Goal: Task Accomplishment & Management: Use online tool/utility

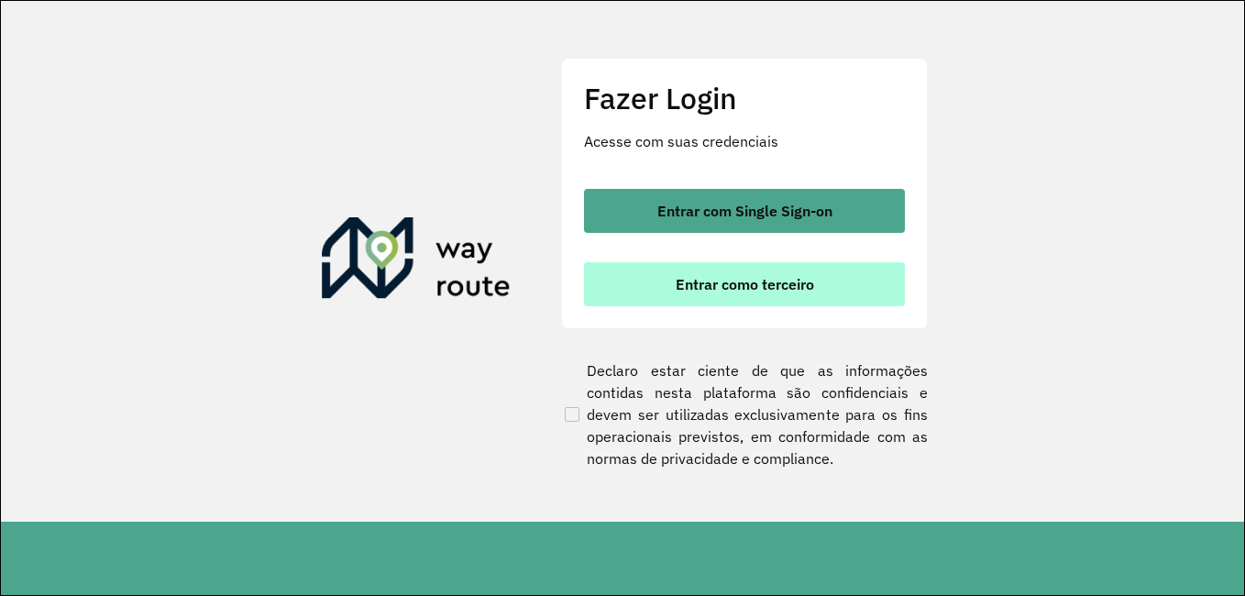
click at [734, 282] on span "Entrar como terceiro" at bounding box center [745, 284] width 138 height 15
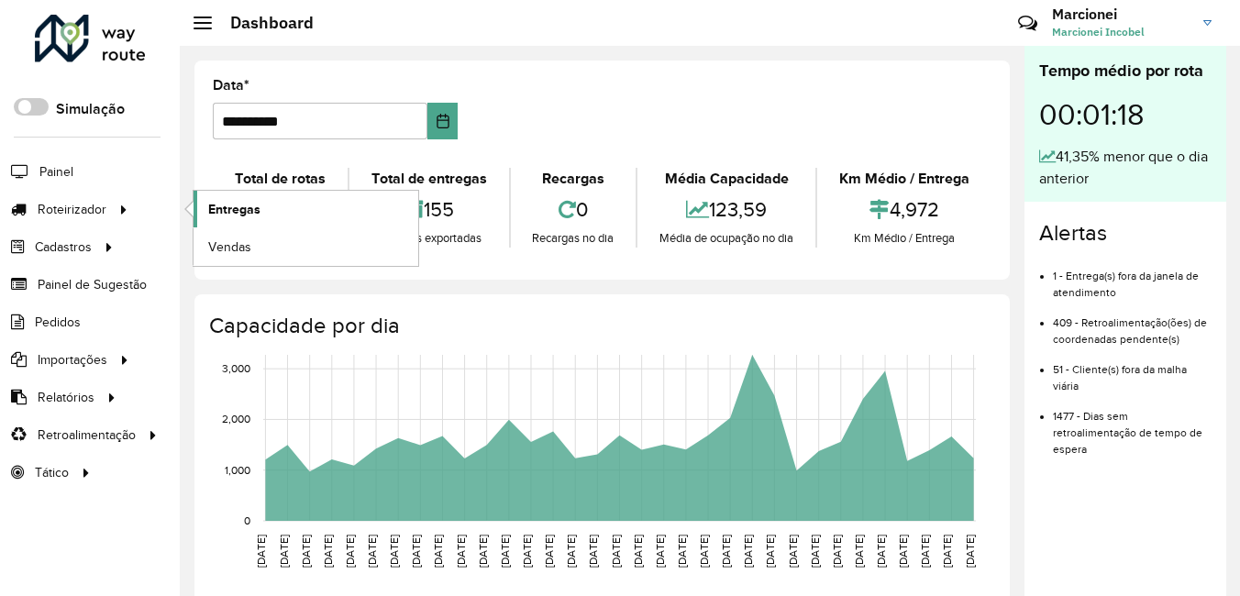
click at [259, 207] on span "Entregas" at bounding box center [234, 209] width 52 height 19
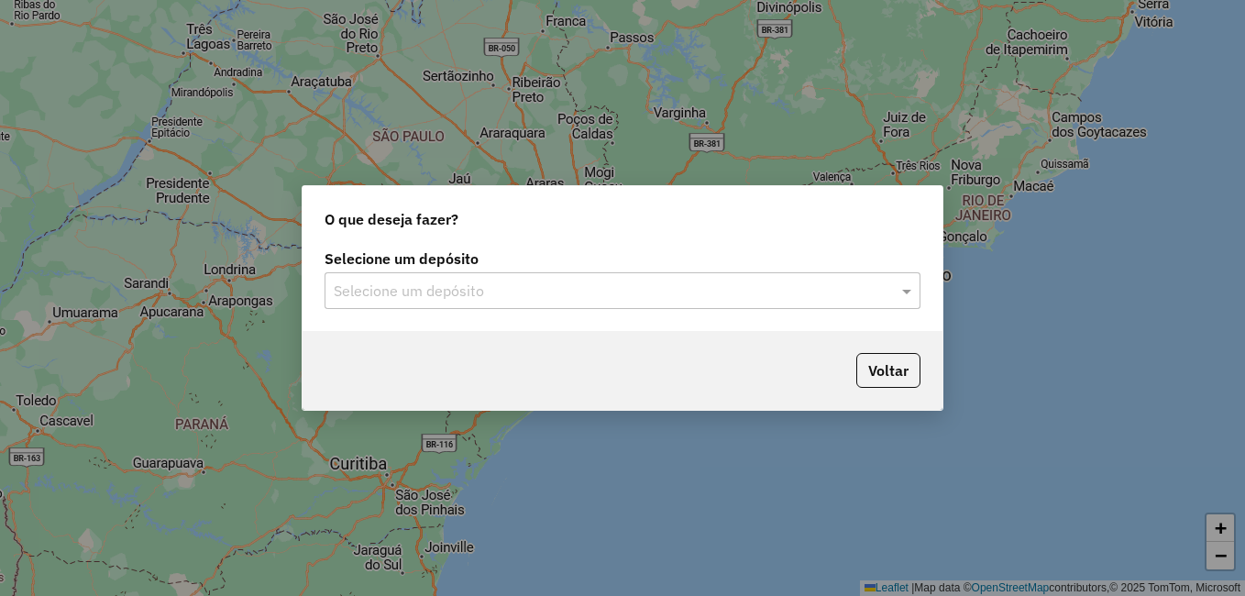
click at [616, 289] on input "text" at bounding box center [604, 292] width 541 height 22
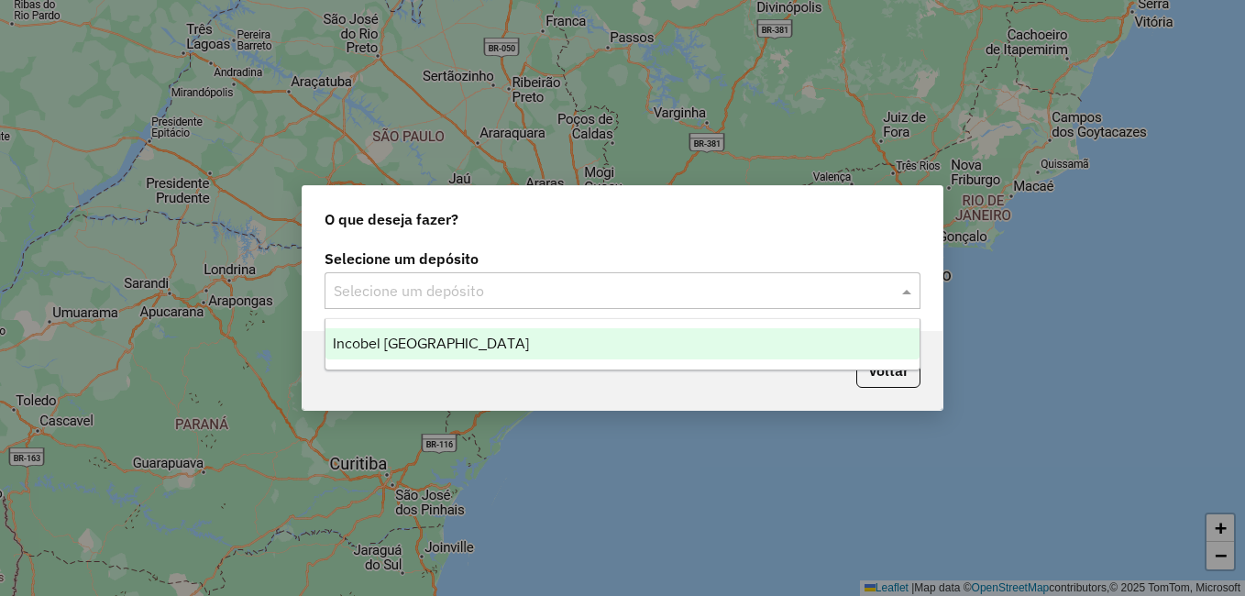
click at [425, 341] on span "Incobel Rio do Sul" at bounding box center [431, 344] width 196 height 16
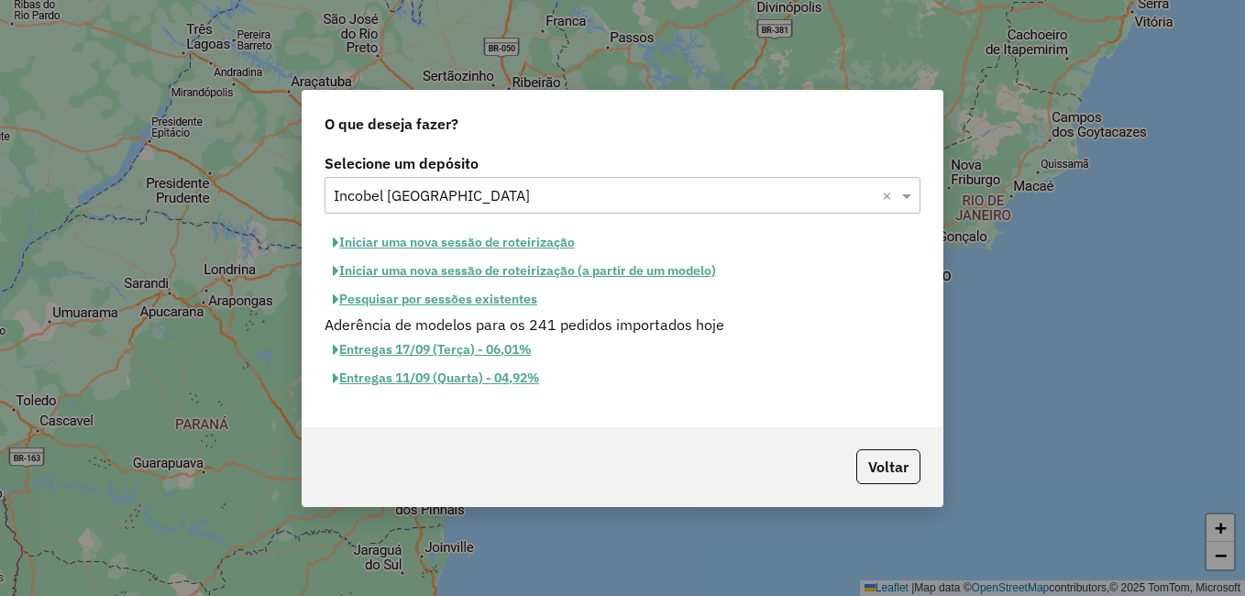
click at [425, 305] on button "Pesquisar por sessões existentes" at bounding box center [435, 299] width 221 height 28
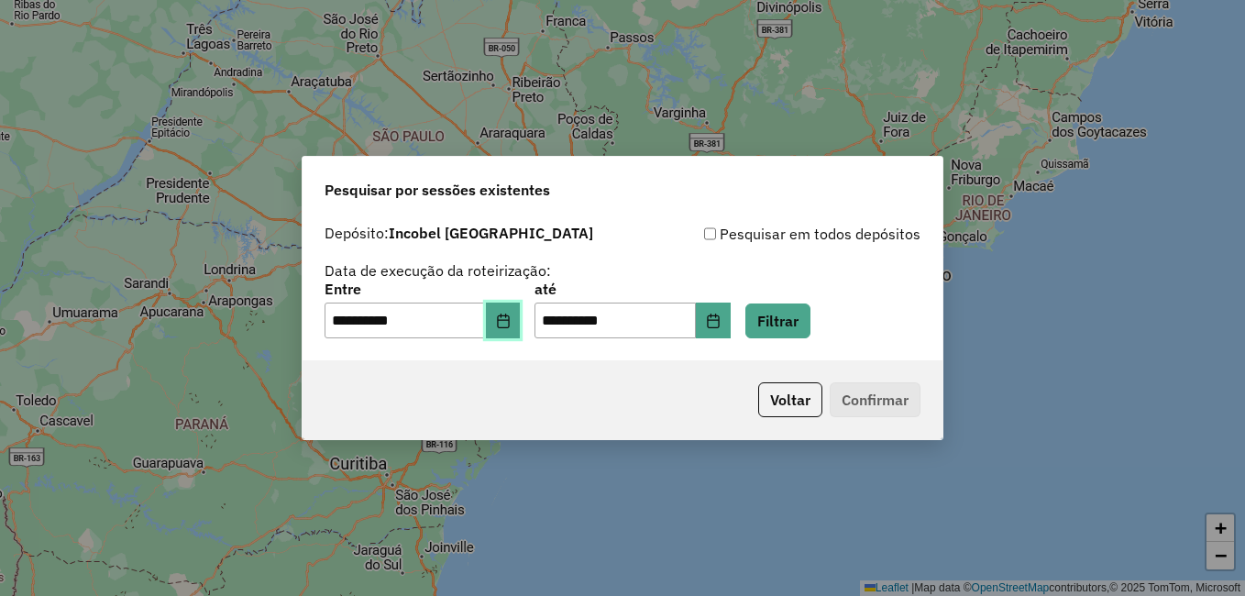
click at [521, 326] on button "Choose Date" at bounding box center [503, 321] width 35 height 37
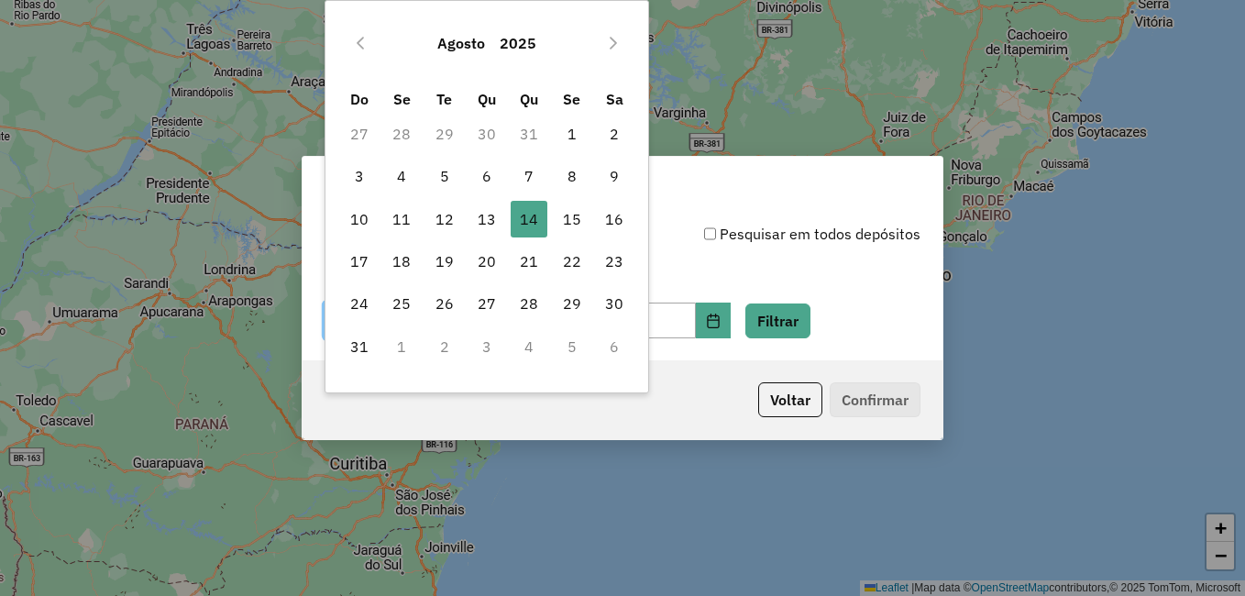
drag, startPoint x: 565, startPoint y: 221, endPoint x: 744, endPoint y: 314, distance: 201.4
click at [566, 223] on span "15" at bounding box center [572, 219] width 37 height 37
type input "**********"
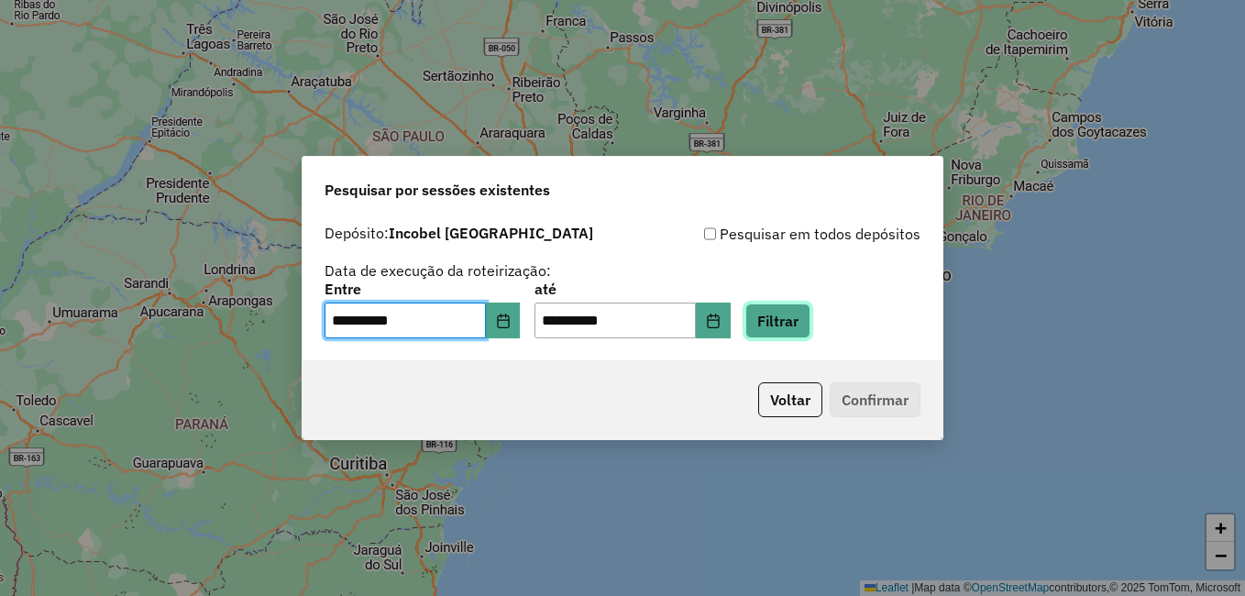
click at [805, 331] on button "Filtrar" at bounding box center [778, 321] width 65 height 35
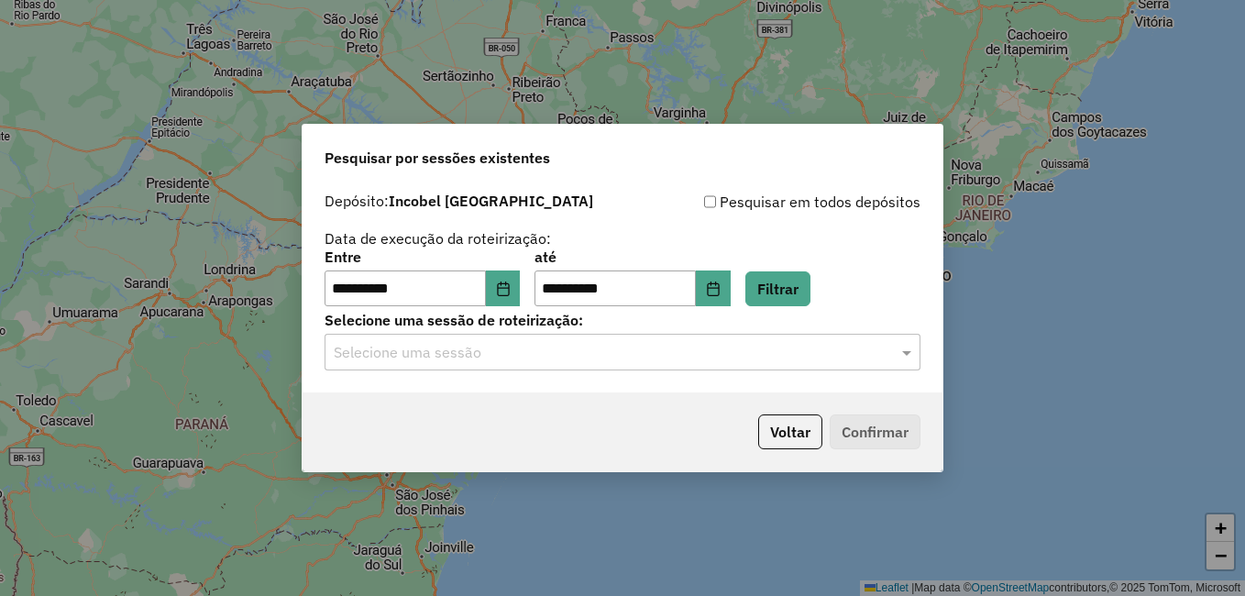
click at [451, 359] on input "text" at bounding box center [604, 353] width 541 height 22
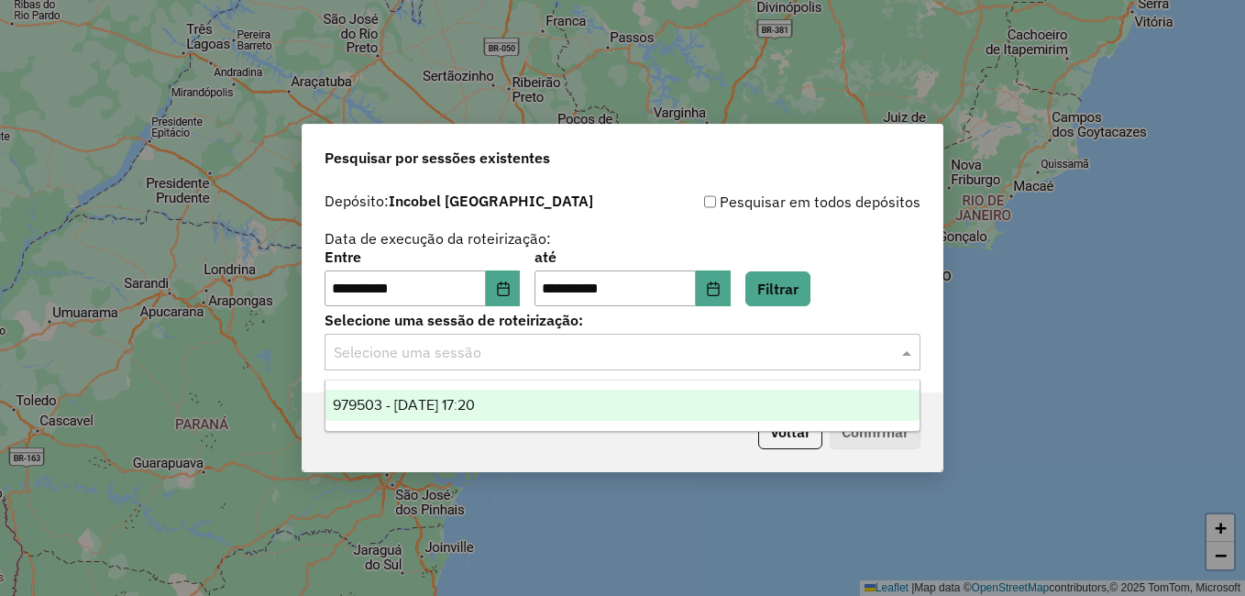
drag, startPoint x: 433, startPoint y: 402, endPoint x: 489, endPoint y: 414, distance: 57.4
click at [435, 403] on span "979503 - 15/08/2025 17:20" at bounding box center [404, 405] width 142 height 16
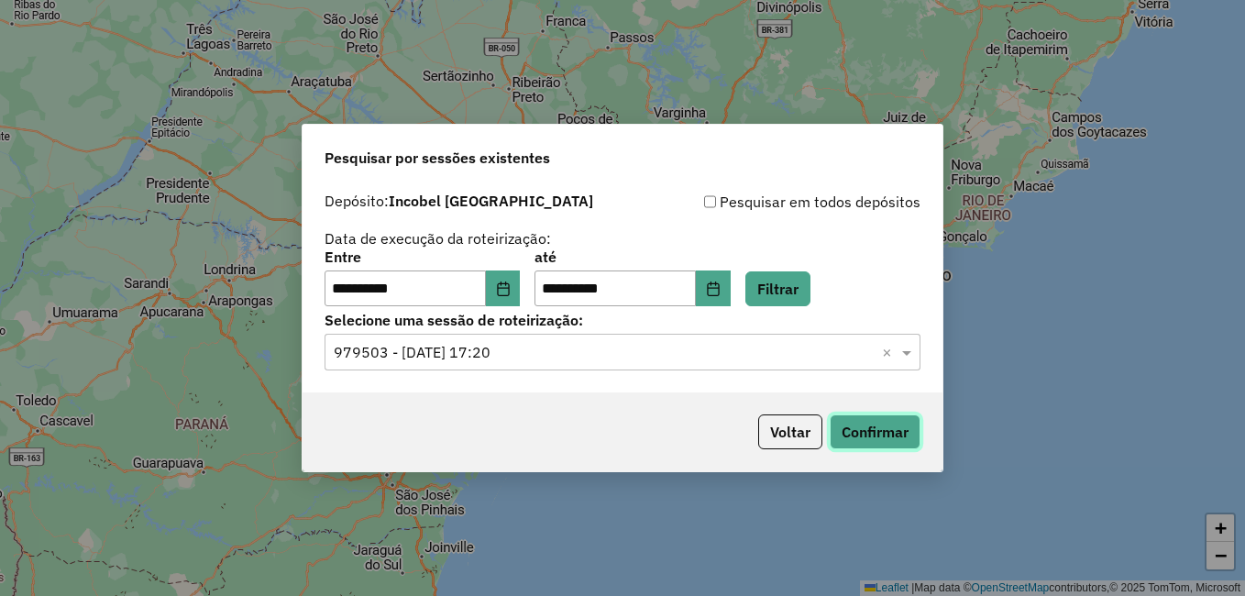
click at [866, 438] on button "Confirmar" at bounding box center [875, 431] width 91 height 35
click at [870, 432] on button "Confirmar" at bounding box center [875, 431] width 91 height 35
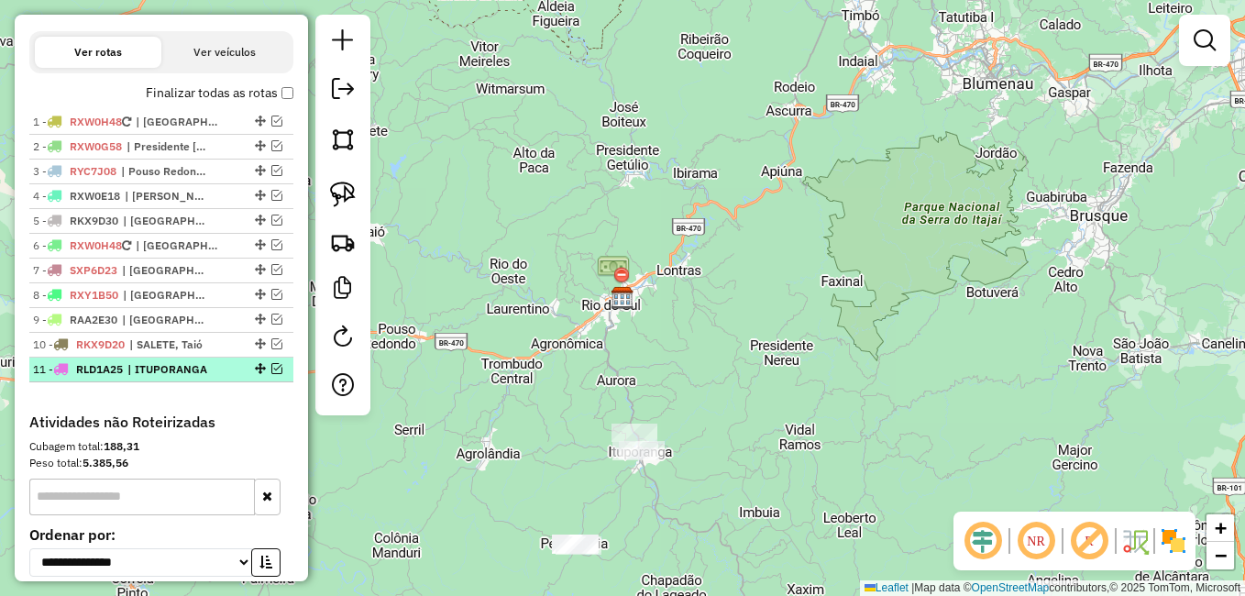
scroll to position [550, 0]
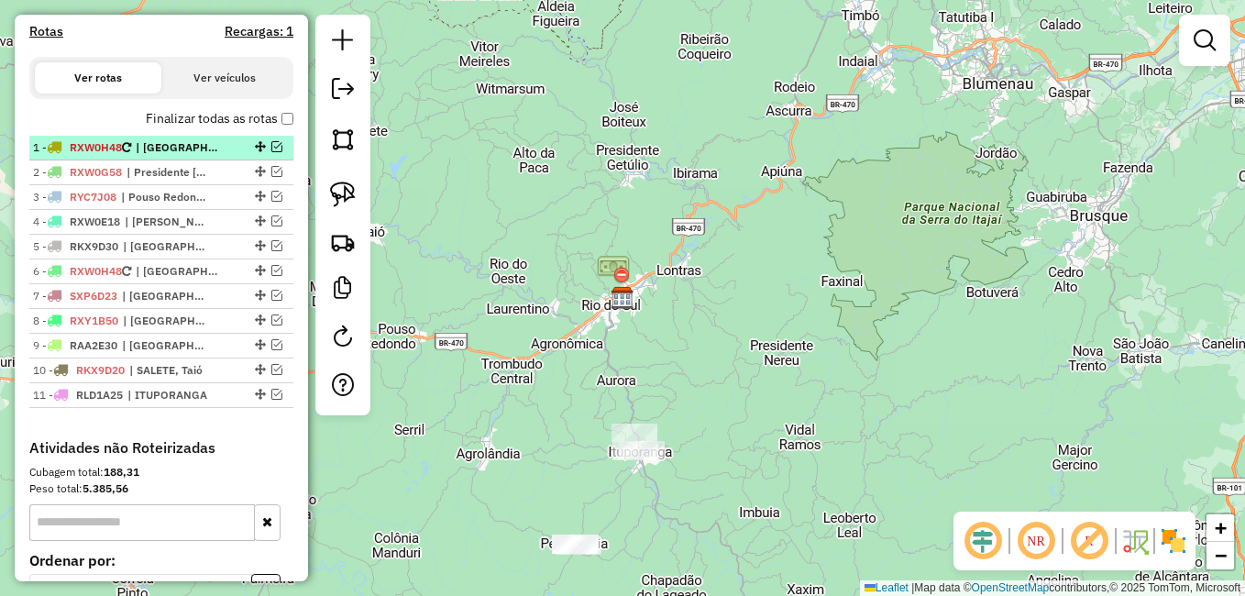
click at [107, 154] on span "RXW0H48" at bounding box center [96, 147] width 52 height 14
select select "**********"
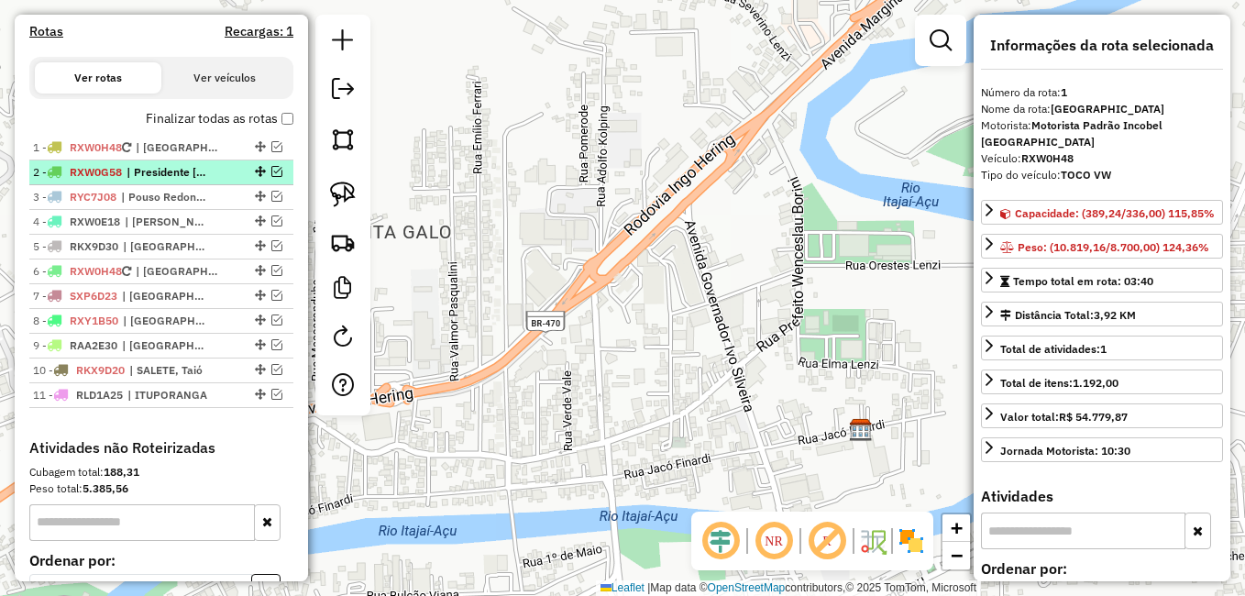
drag, startPoint x: 100, startPoint y: 186, endPoint x: 120, endPoint y: 187, distance: 20.2
click at [100, 179] on span "RXW0G58" at bounding box center [96, 172] width 52 height 14
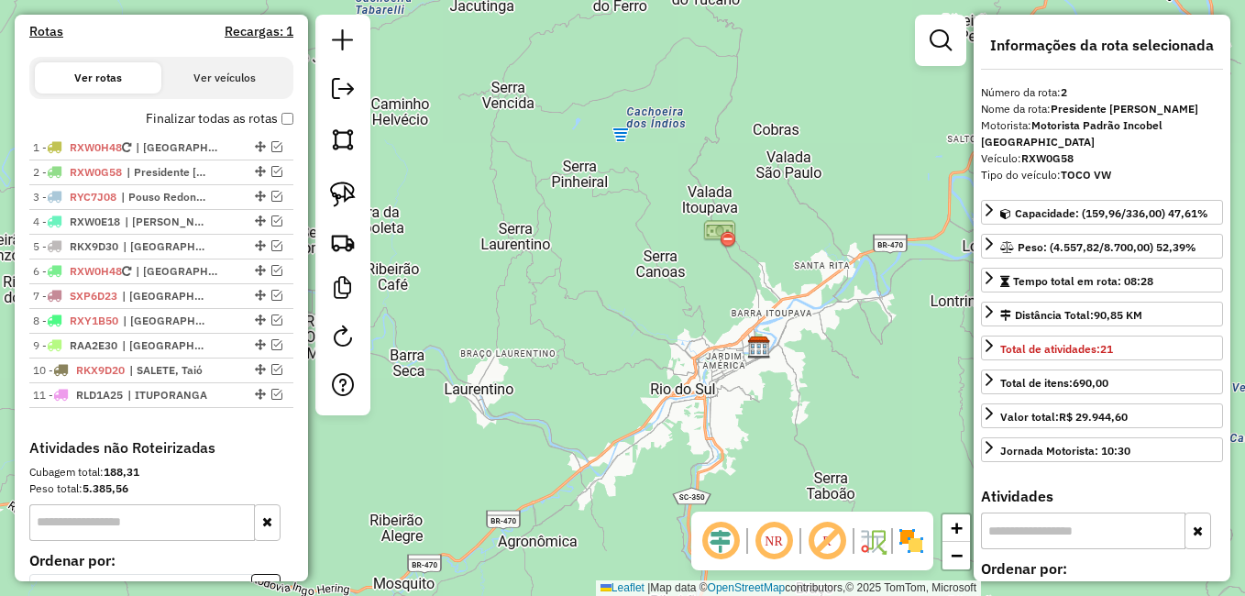
drag, startPoint x: 800, startPoint y: 247, endPoint x: 791, endPoint y: 227, distance: 21.0
click at [791, 227] on div "Janela de atendimento Grade de atendimento Capacidade Transportadoras Veículos …" at bounding box center [622, 298] width 1245 height 596
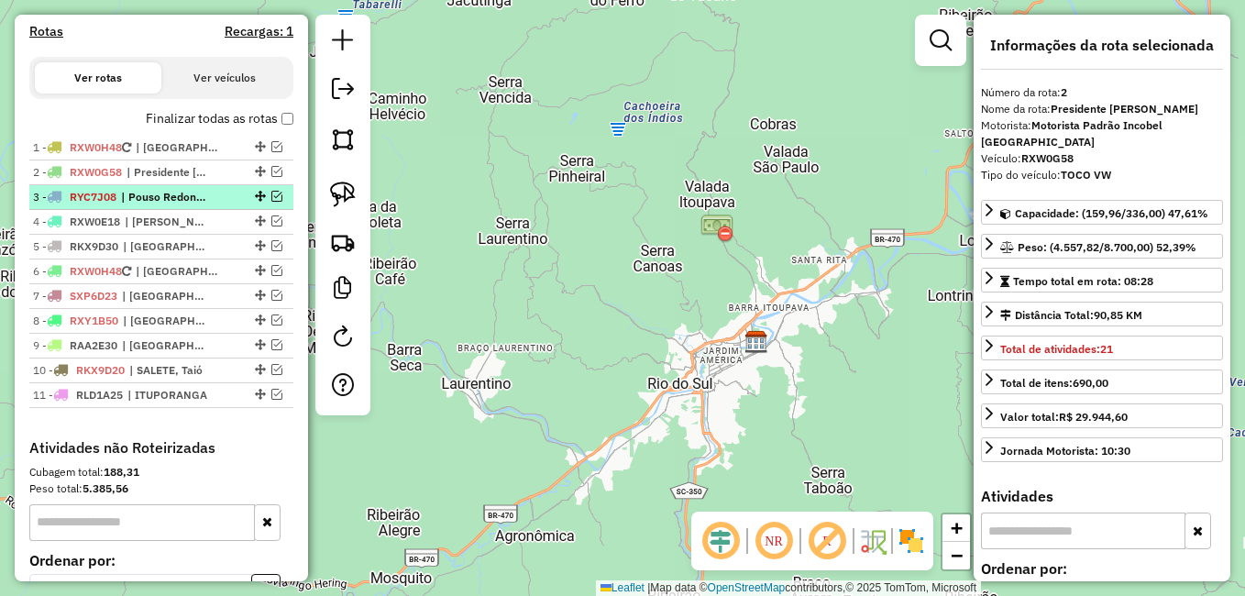
click at [112, 204] on span "RYC7J08" at bounding box center [93, 197] width 47 height 14
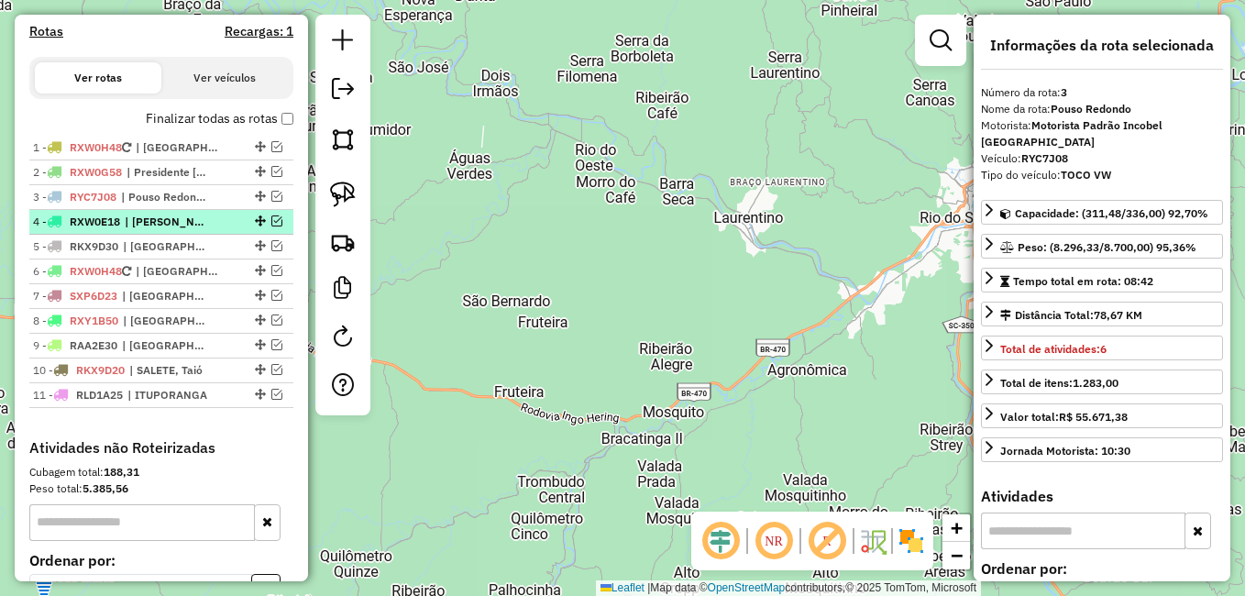
click at [95, 228] on span "RXW0E18" at bounding box center [95, 222] width 50 height 14
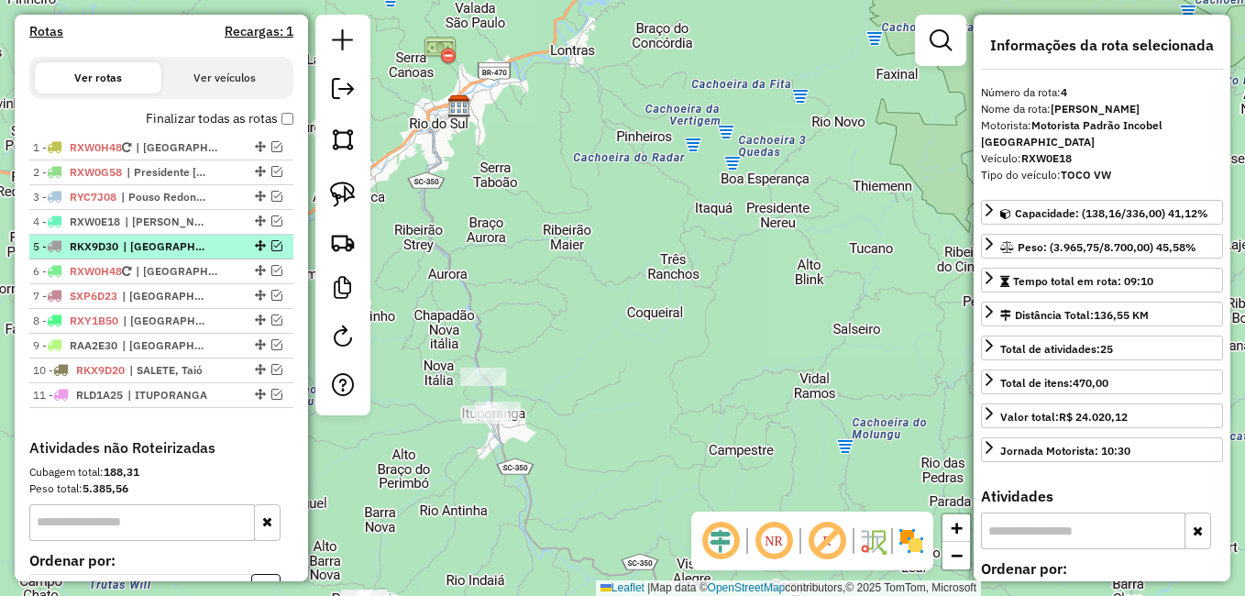
click at [162, 255] on span "| Aurora" at bounding box center [165, 246] width 84 height 17
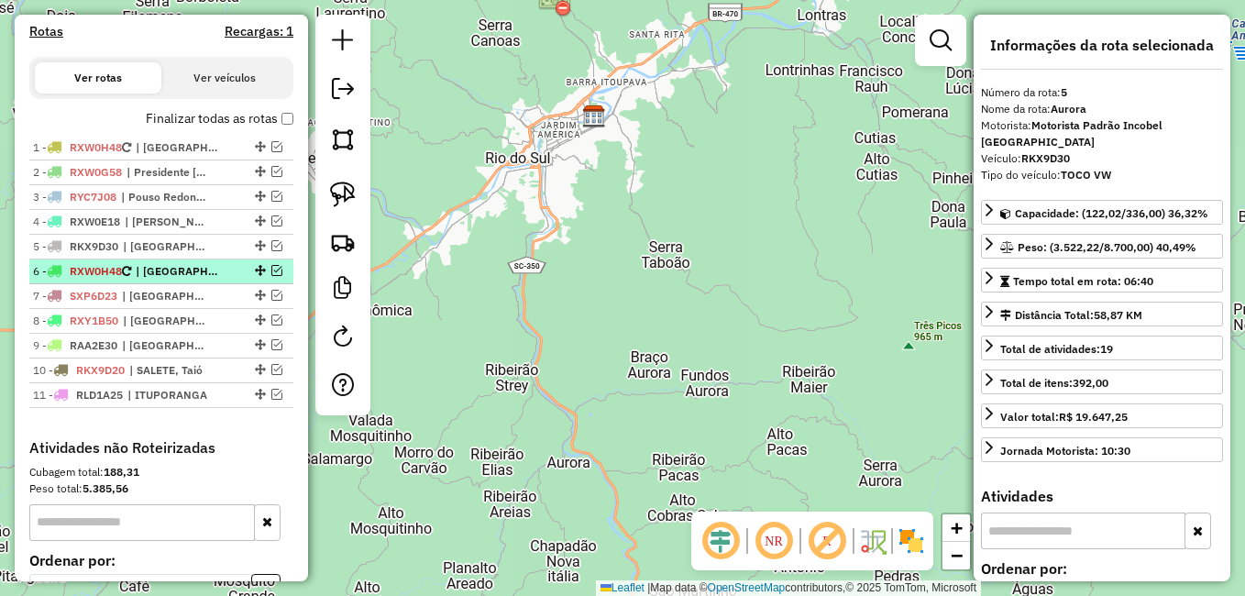
drag, startPoint x: 156, startPoint y: 284, endPoint x: 193, endPoint y: 289, distance: 37.9
click at [156, 280] on span "| [GEOGRAPHIC_DATA]" at bounding box center [178, 271] width 84 height 17
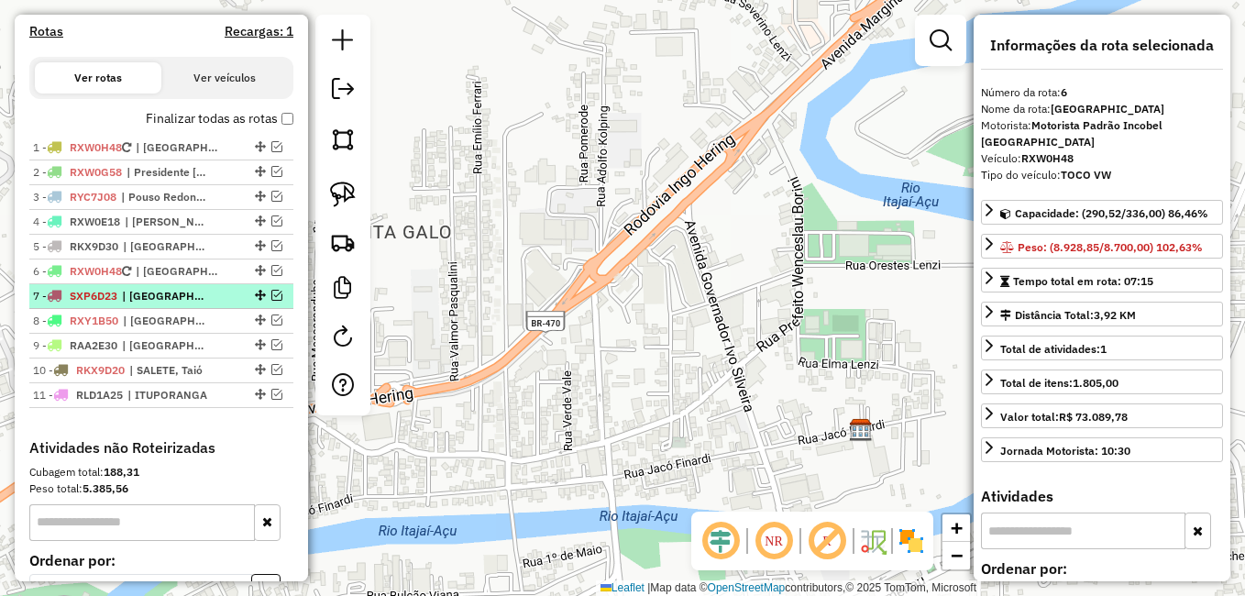
click at [155, 304] on span "| [GEOGRAPHIC_DATA]" at bounding box center [164, 296] width 84 height 17
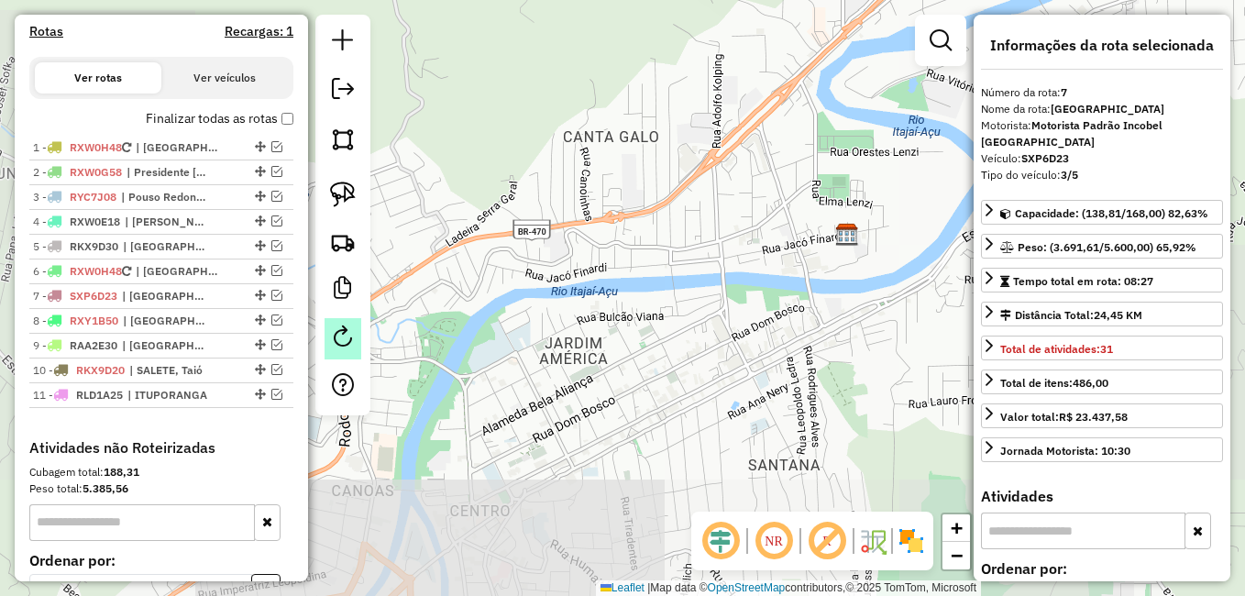
click at [154, 329] on span "| [GEOGRAPHIC_DATA]" at bounding box center [165, 321] width 84 height 17
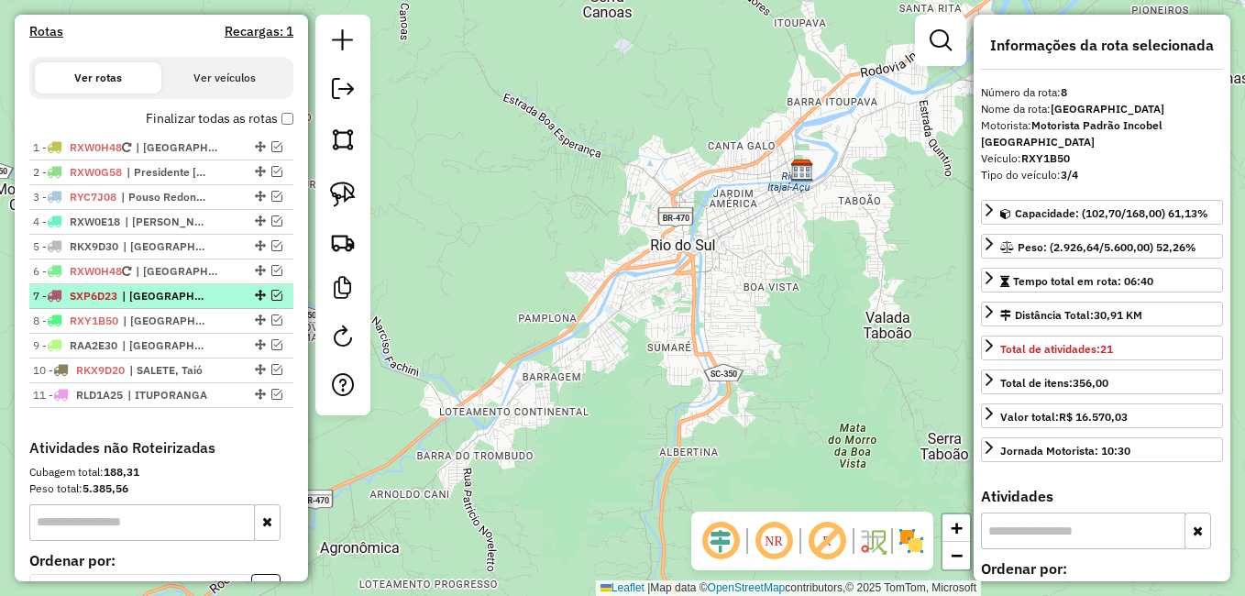
click at [157, 304] on span "| [GEOGRAPHIC_DATA]" at bounding box center [164, 296] width 84 height 17
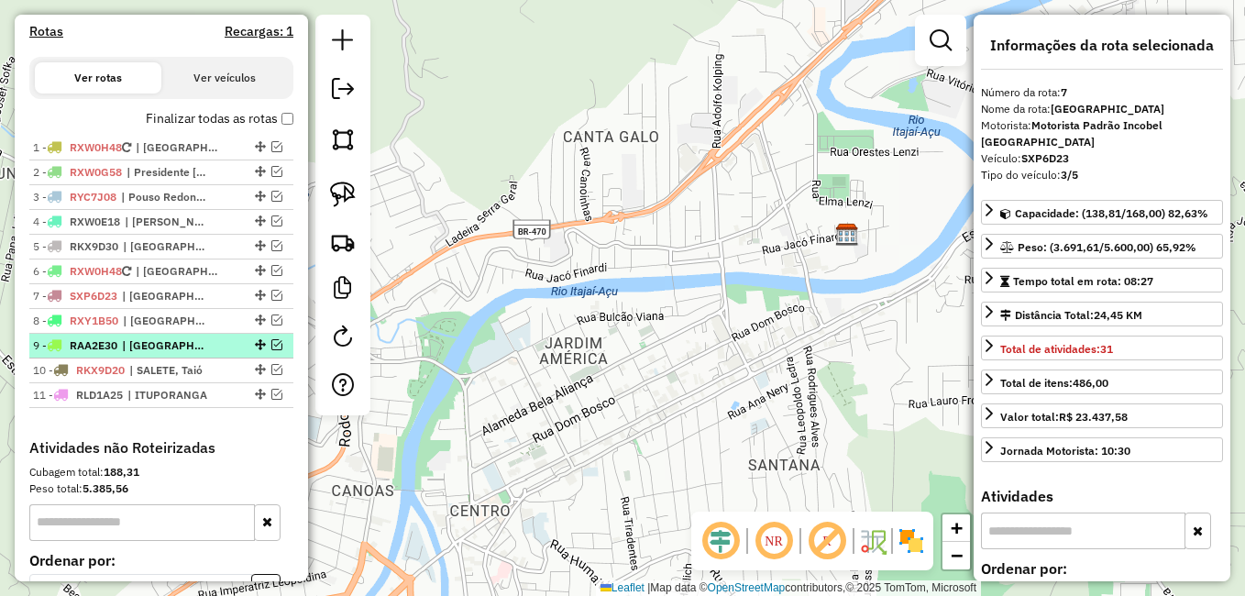
click at [159, 354] on span "| [GEOGRAPHIC_DATA], [GEOGRAPHIC_DATA], [GEOGRAPHIC_DATA]" at bounding box center [164, 345] width 84 height 17
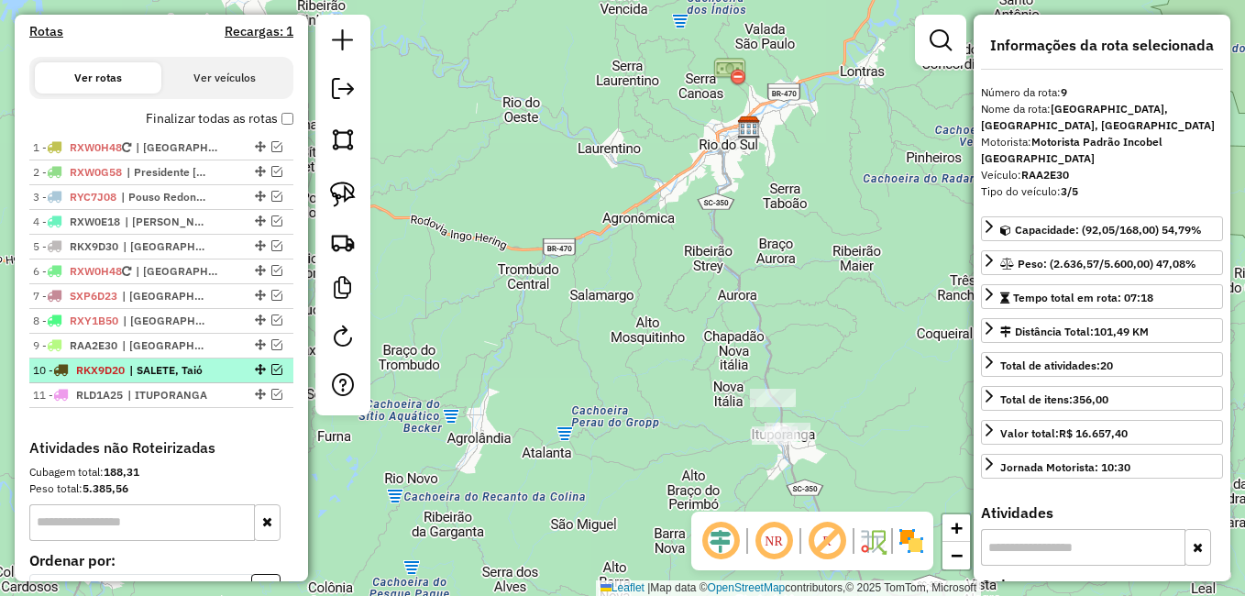
click at [170, 379] on span "| SALETE, Taió" at bounding box center [171, 370] width 84 height 17
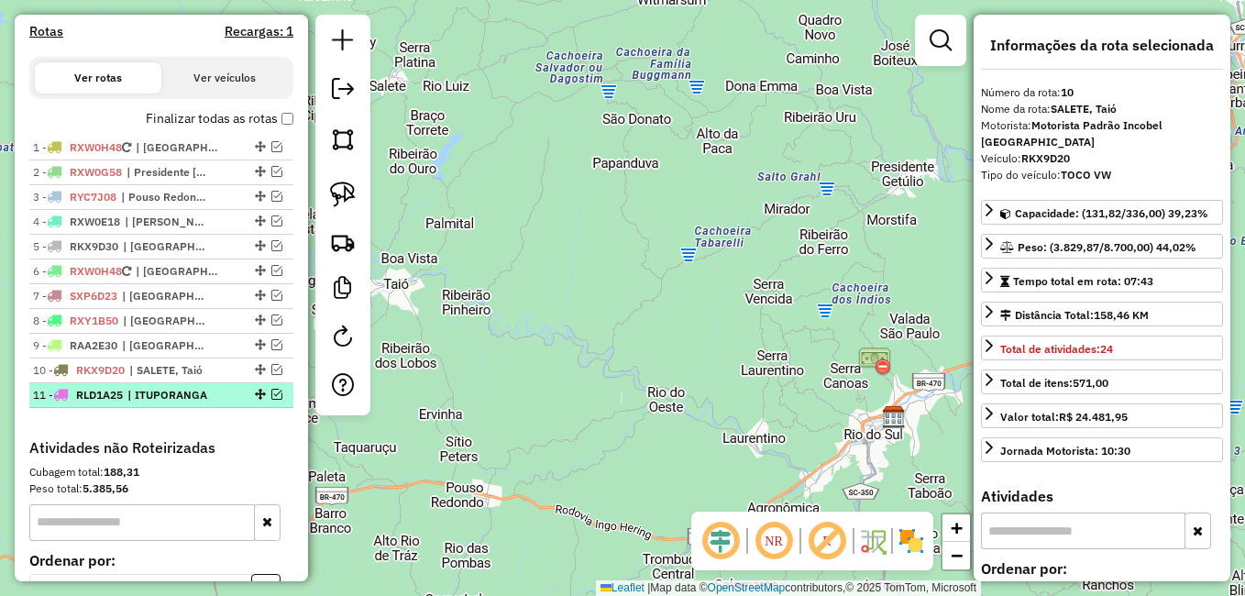
click at [166, 403] on span "| ITUPORANGA" at bounding box center [169, 395] width 84 height 17
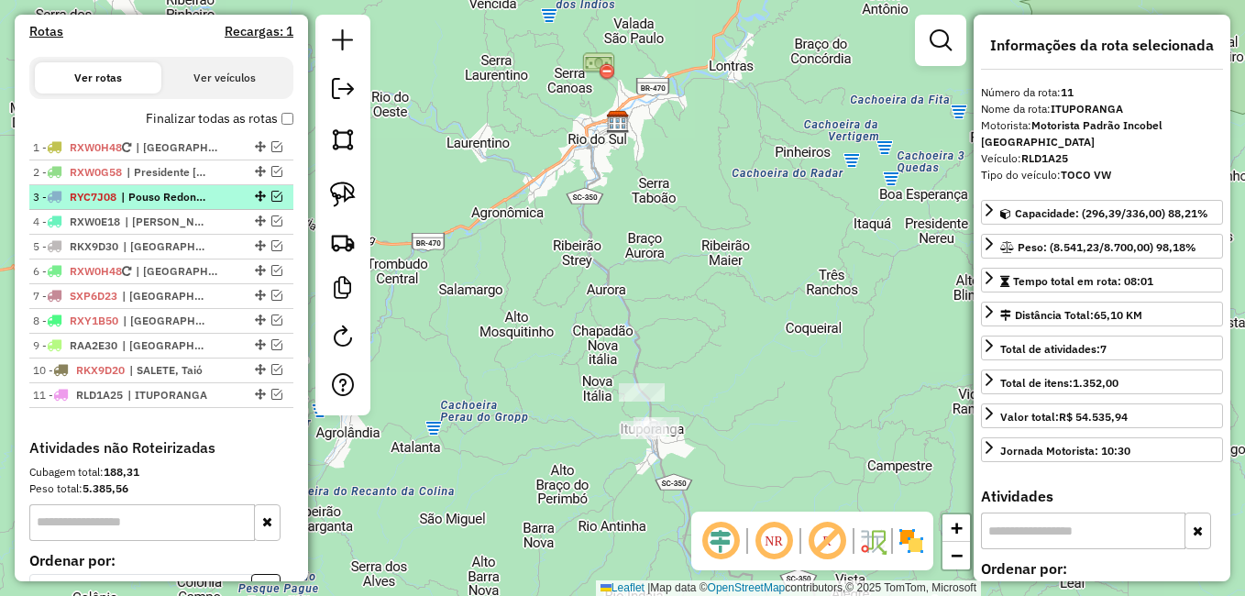
click at [174, 205] on span "| Pouso Redondo" at bounding box center [163, 197] width 84 height 17
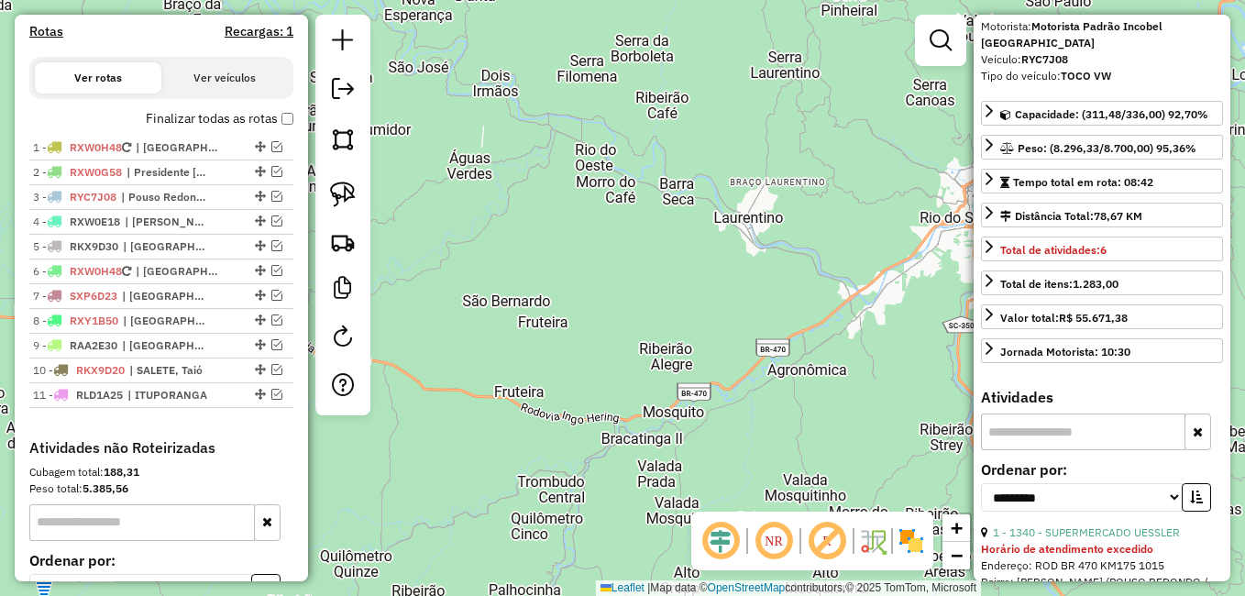
scroll to position [459, 0]
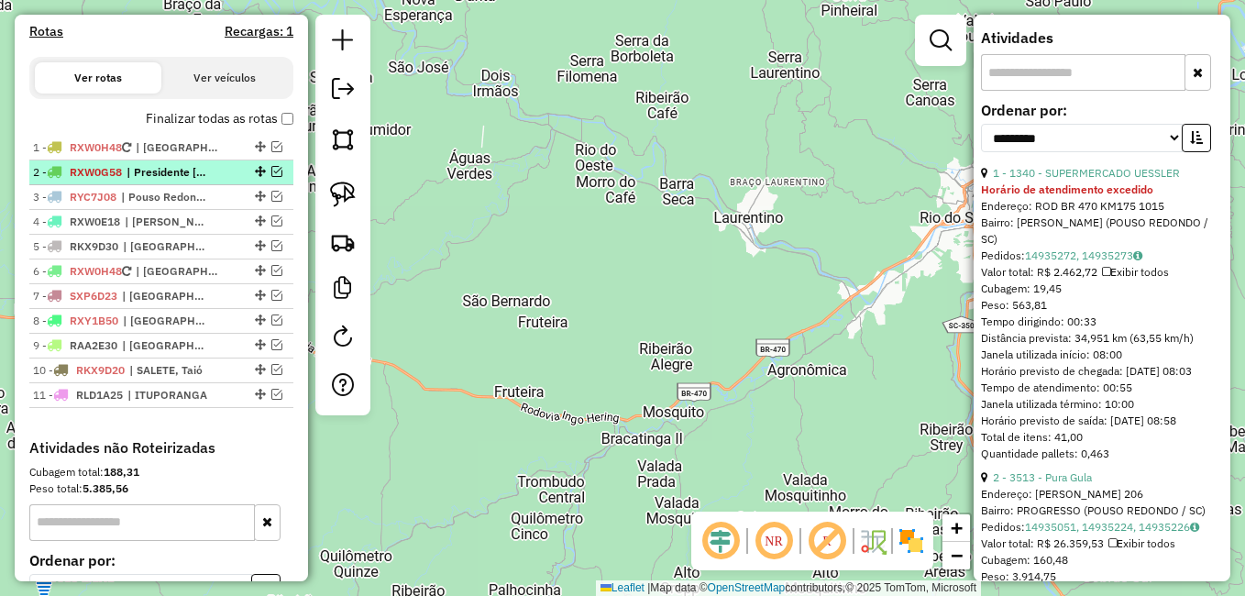
click at [184, 181] on span "| Presidente Getulio" at bounding box center [169, 172] width 84 height 17
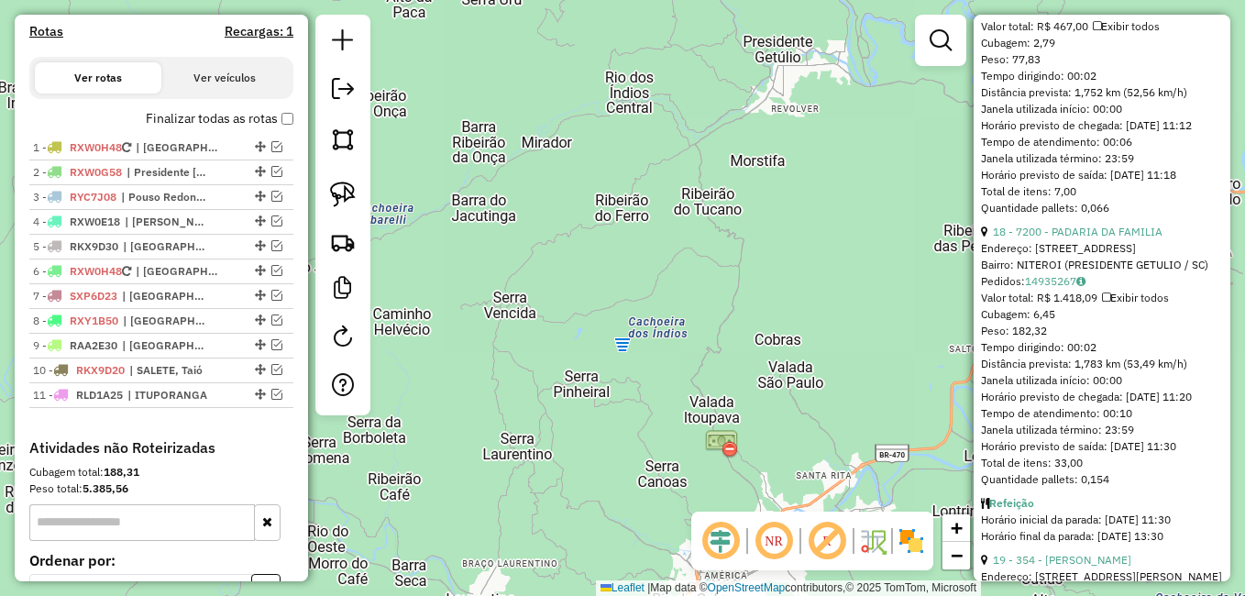
scroll to position [5135, 0]
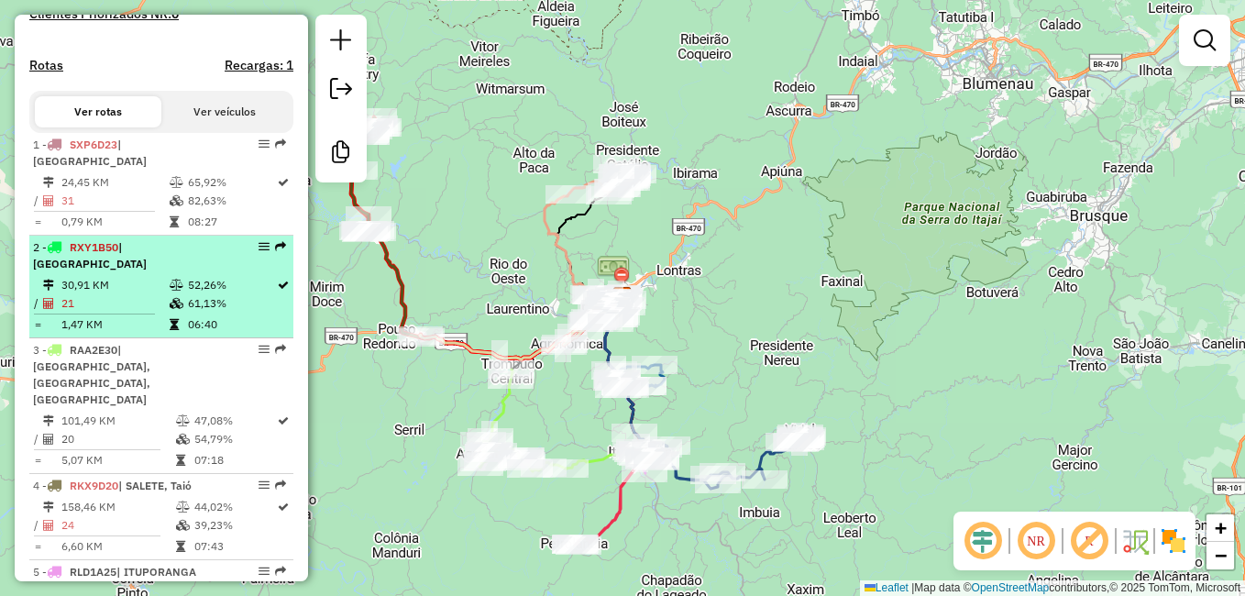
scroll to position [459, 0]
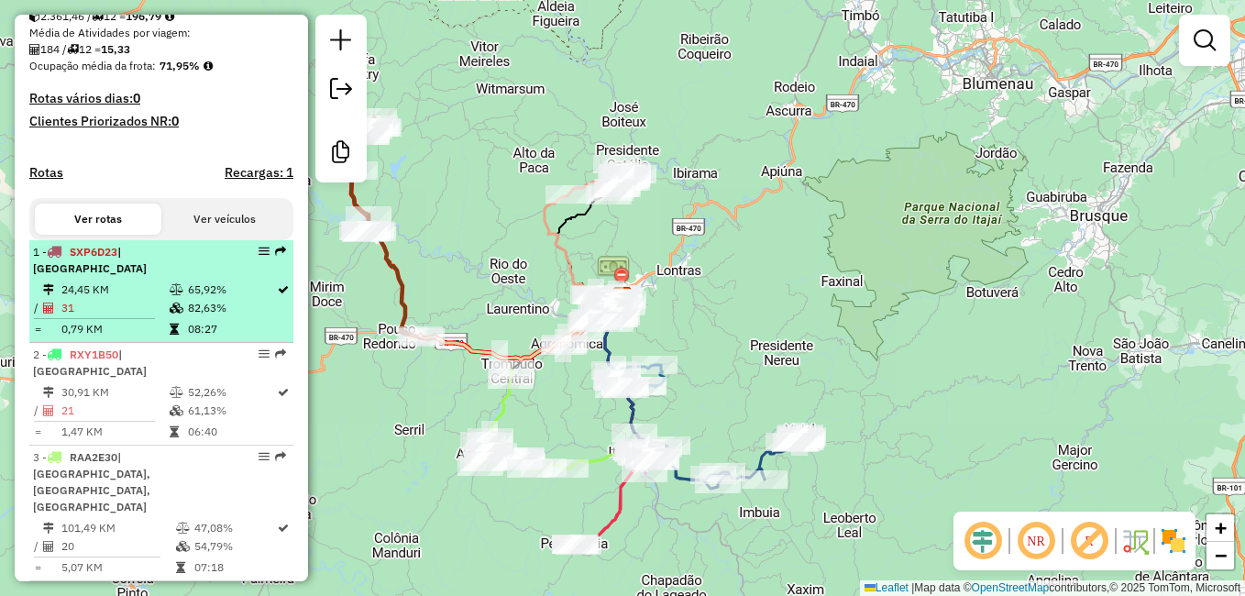
click at [132, 303] on td "31" at bounding box center [115, 308] width 108 height 18
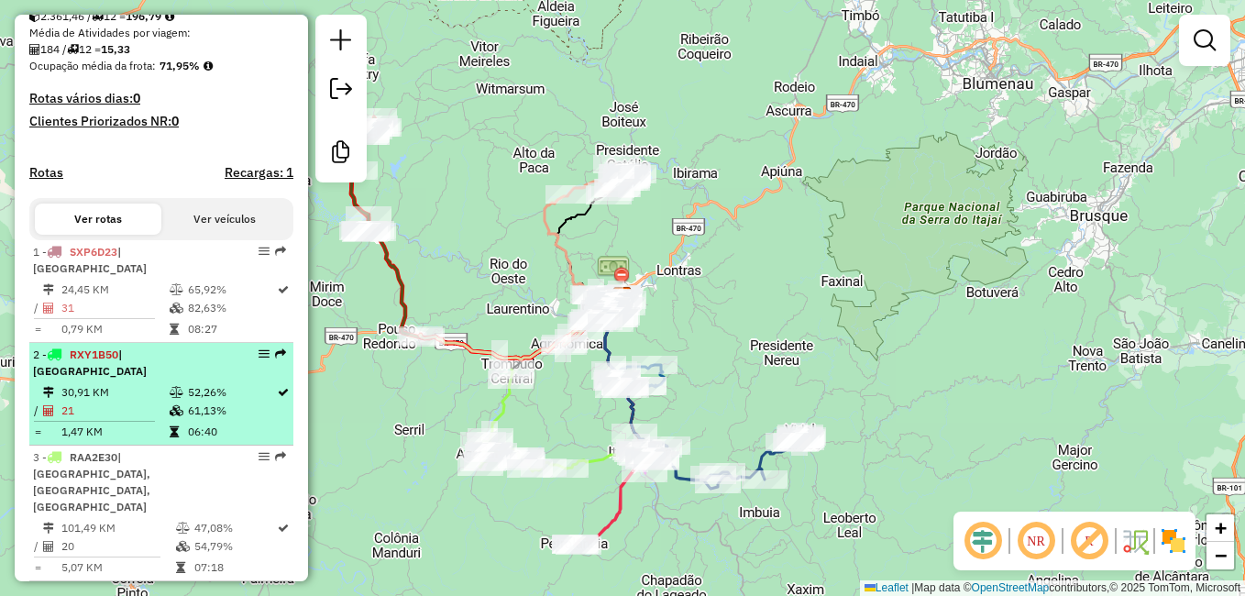
select select "**********"
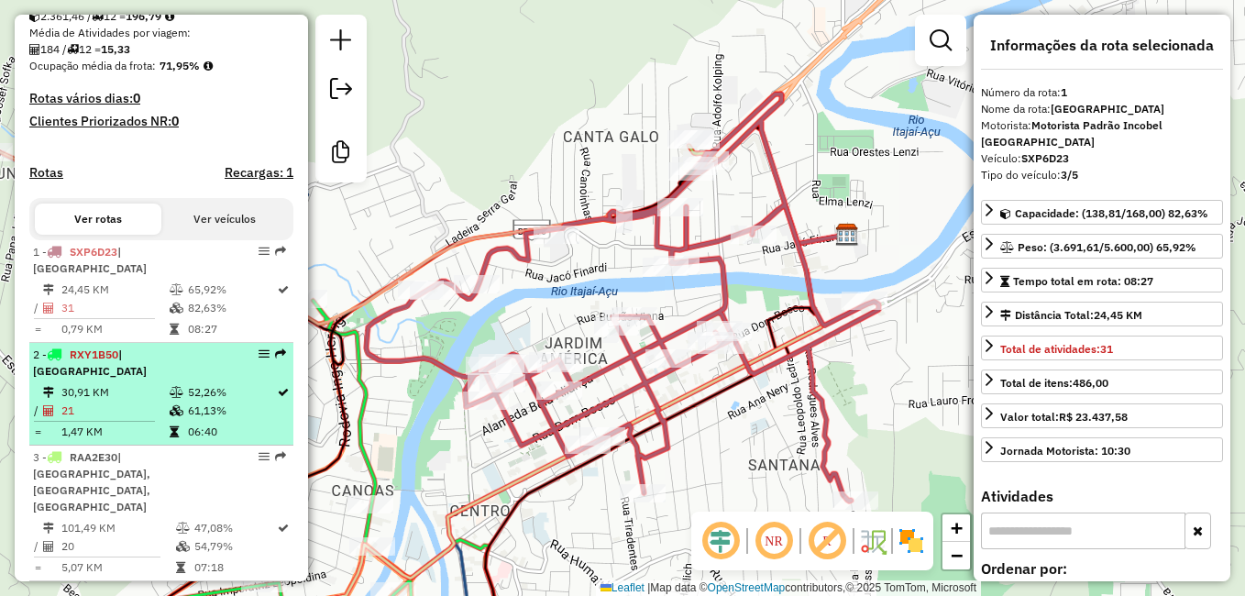
click at [143, 402] on td "21" at bounding box center [115, 411] width 108 height 18
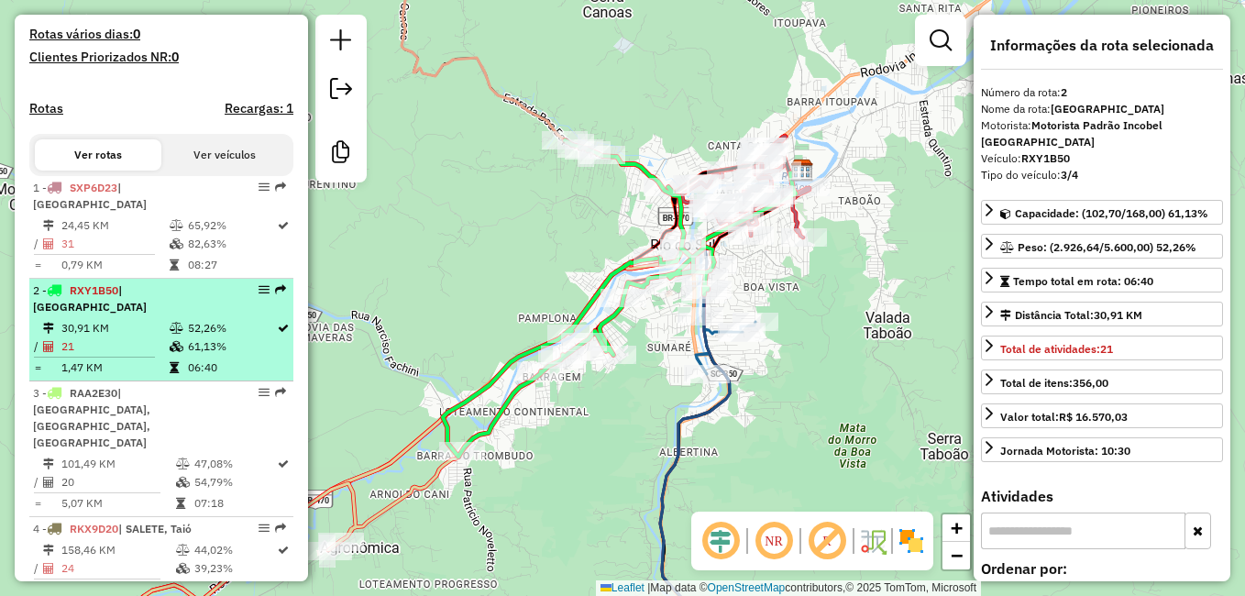
scroll to position [550, 0]
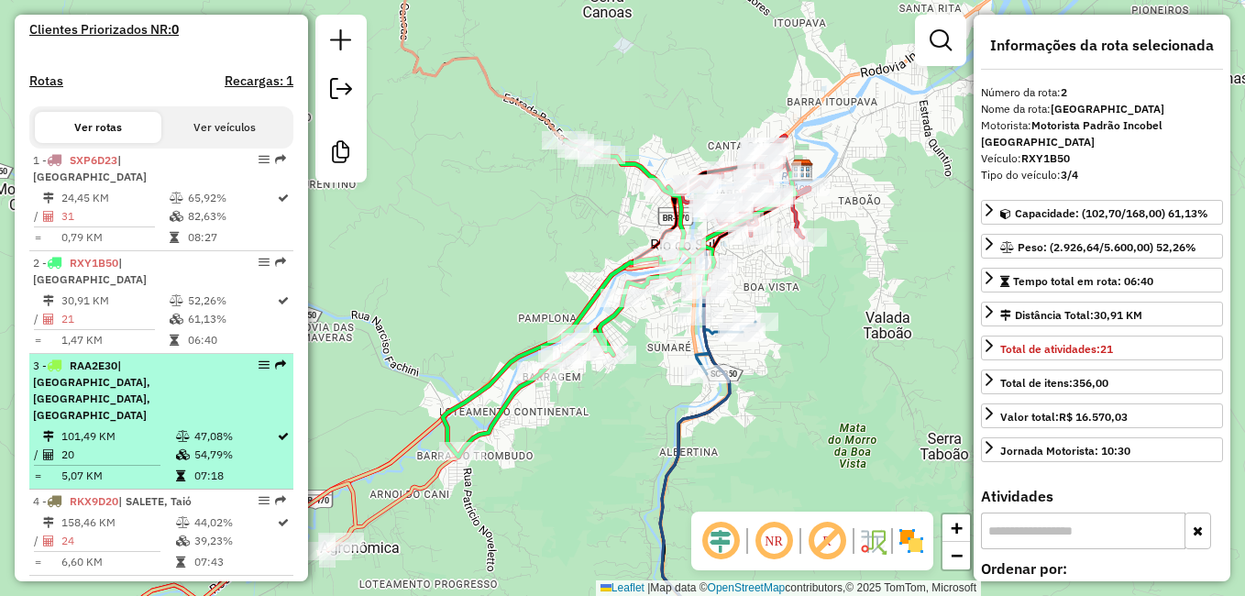
click at [134, 427] on td "101,49 KM" at bounding box center [118, 436] width 115 height 18
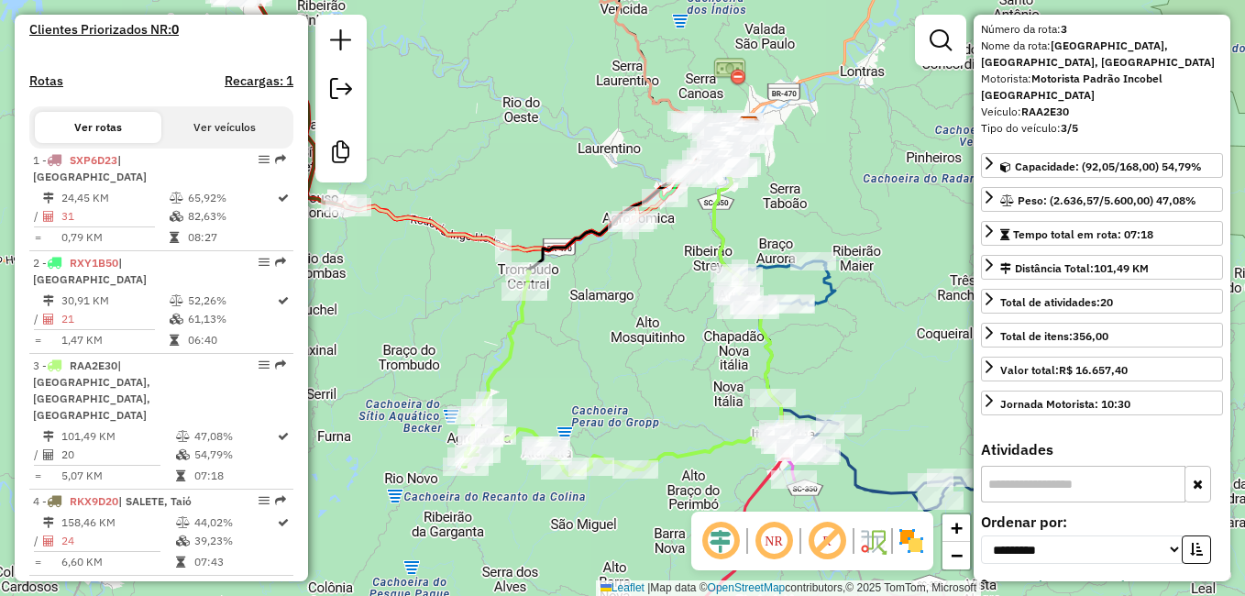
scroll to position [92, 0]
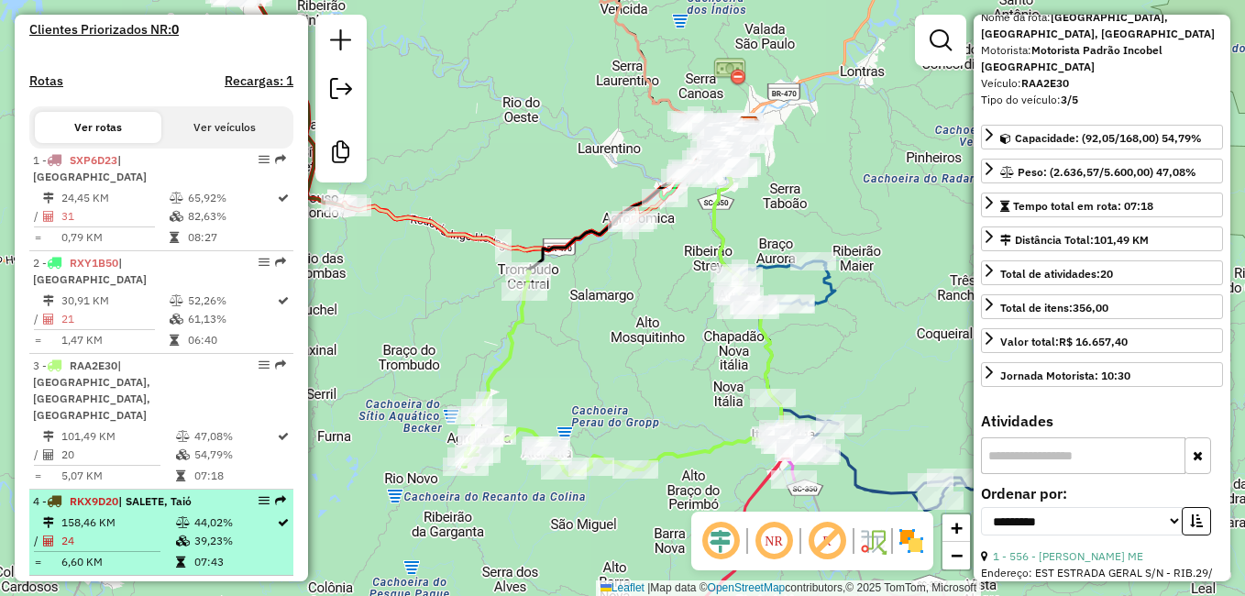
click at [138, 514] on td "158,46 KM" at bounding box center [118, 523] width 115 height 18
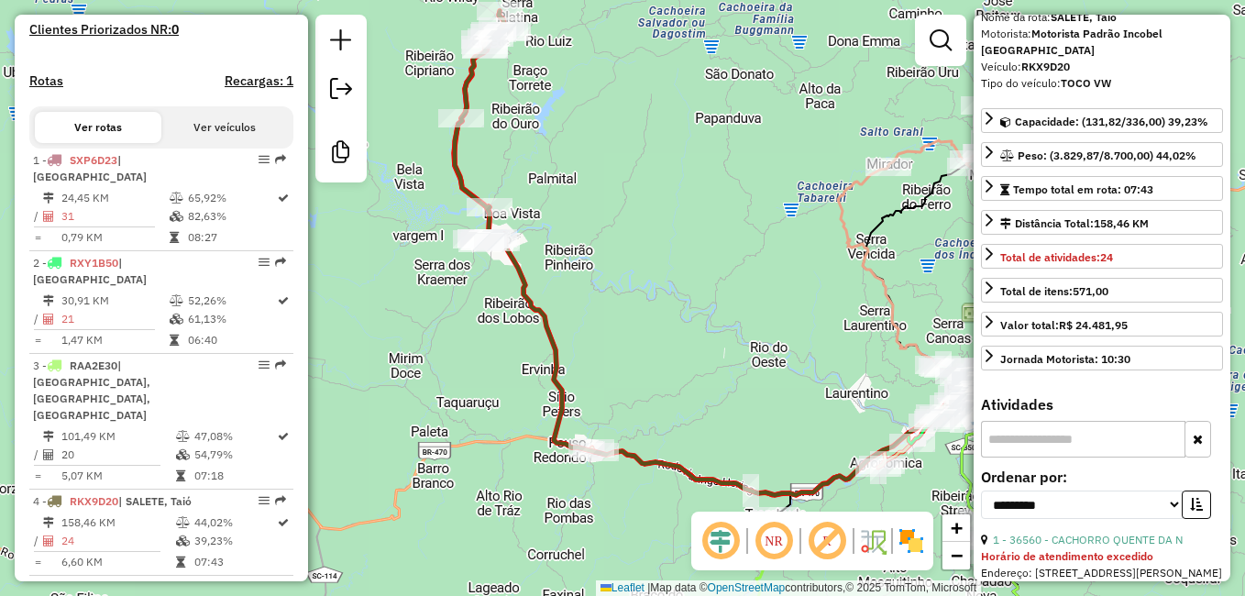
drag, startPoint x: 587, startPoint y: 338, endPoint x: 690, endPoint y: 293, distance: 112.1
click at [690, 293] on div "Janela de atendimento Grade de atendimento Capacidade Transportadoras Veículos …" at bounding box center [622, 298] width 1245 height 596
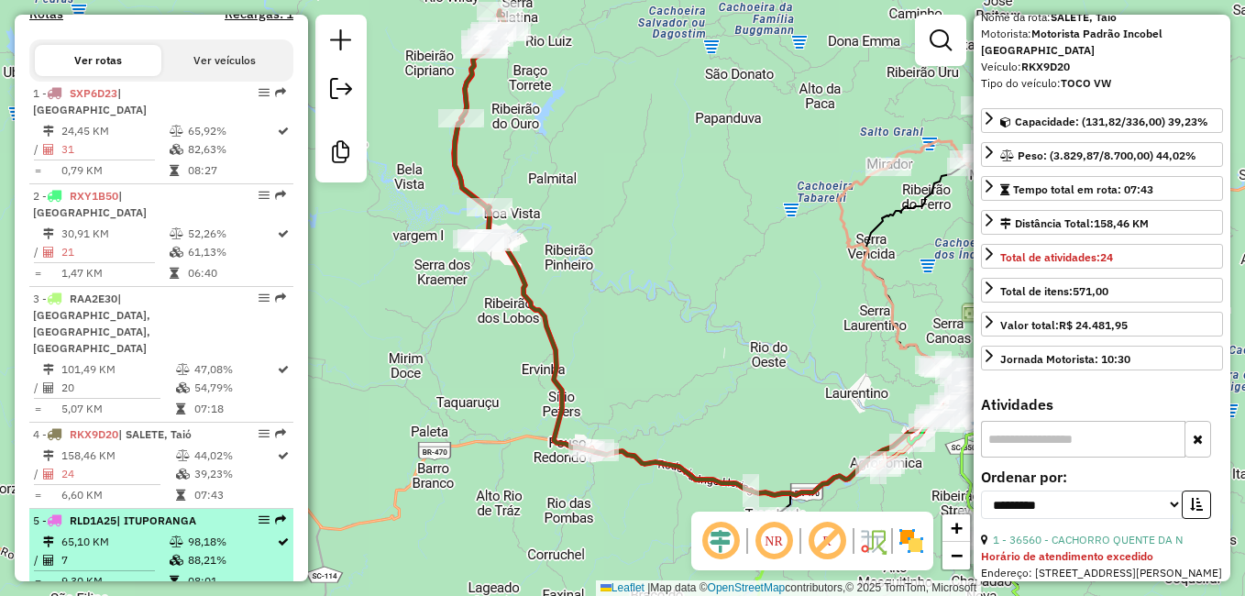
scroll to position [734, 0]
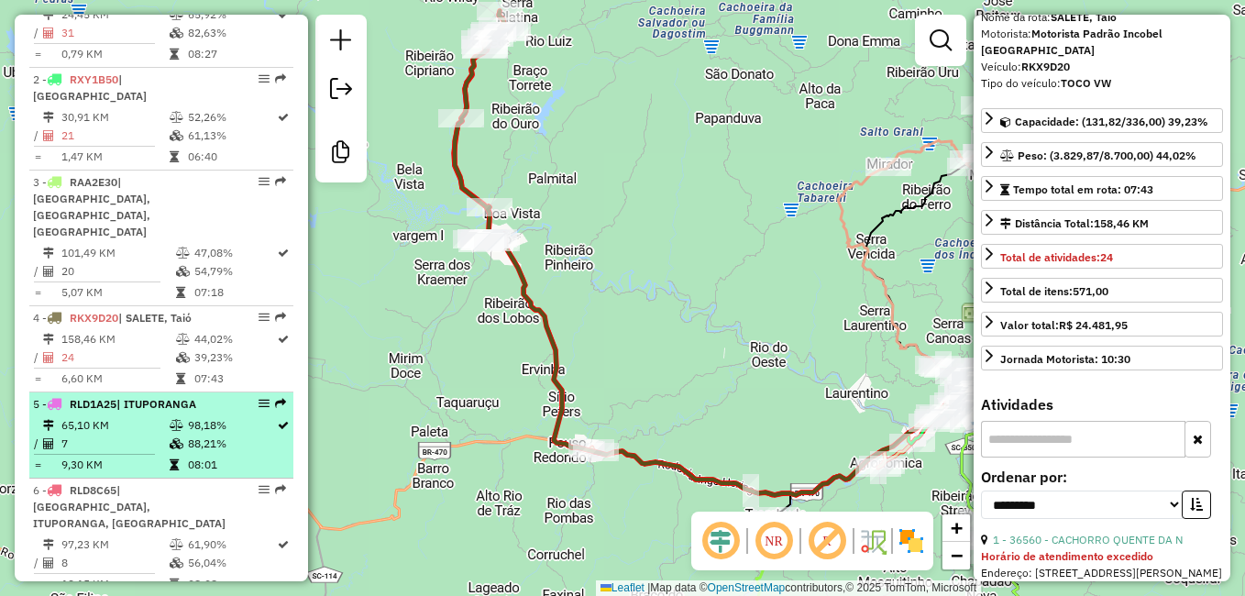
click at [143, 435] on td "7" at bounding box center [115, 444] width 108 height 18
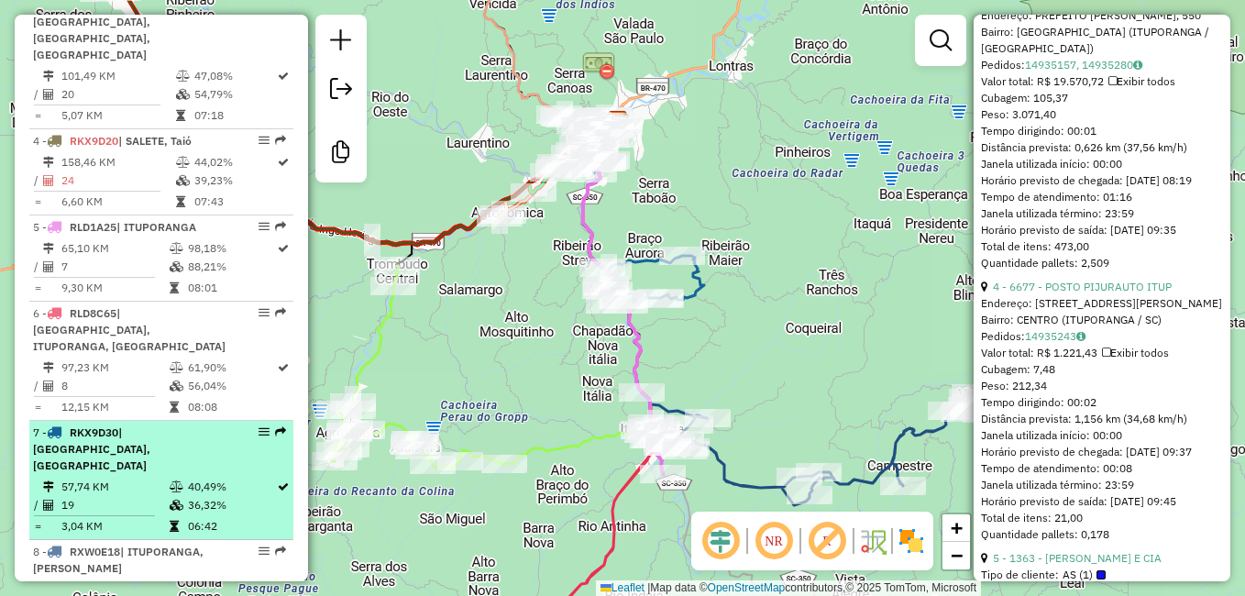
scroll to position [917, 0]
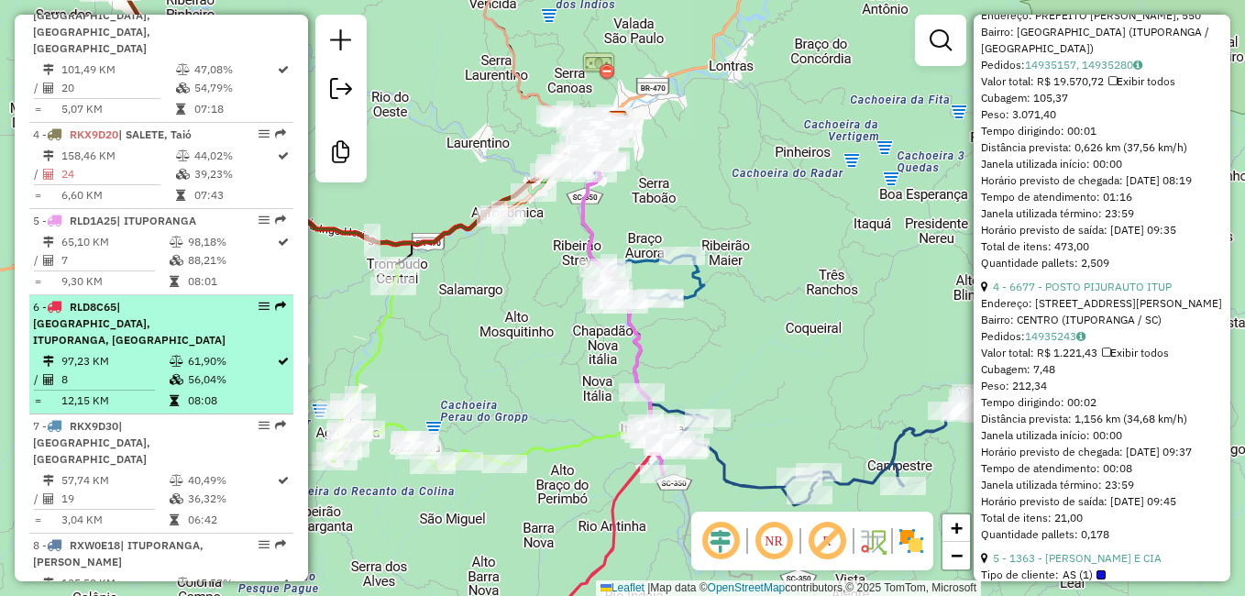
click at [127, 370] on td "8" at bounding box center [115, 379] width 108 height 18
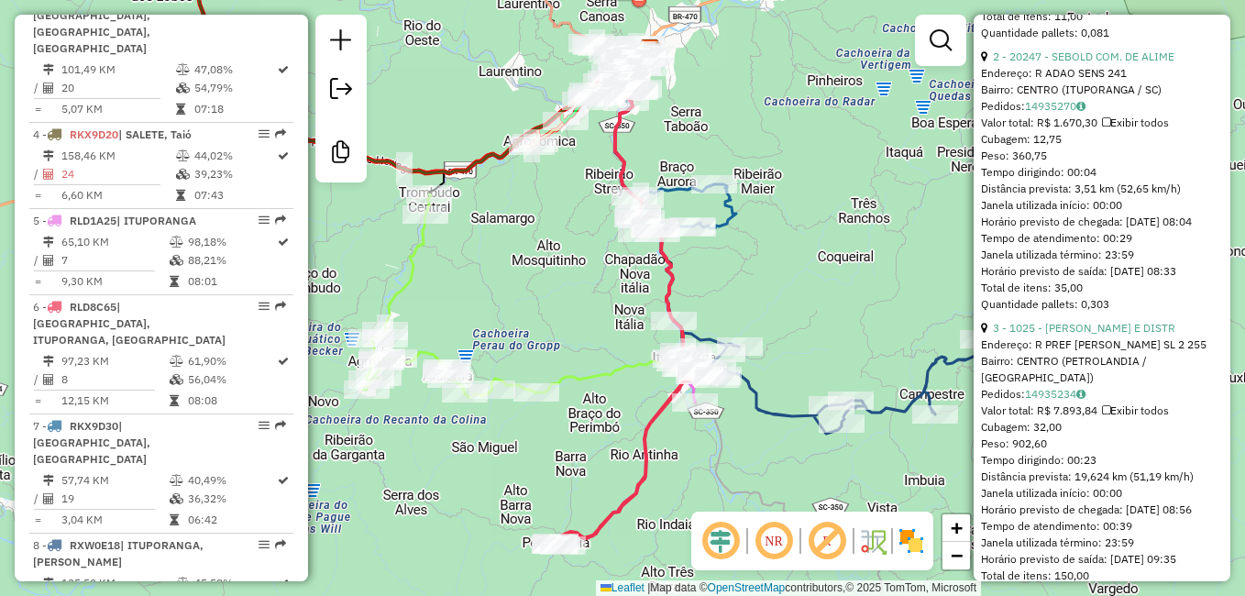
scroll to position [884, 0]
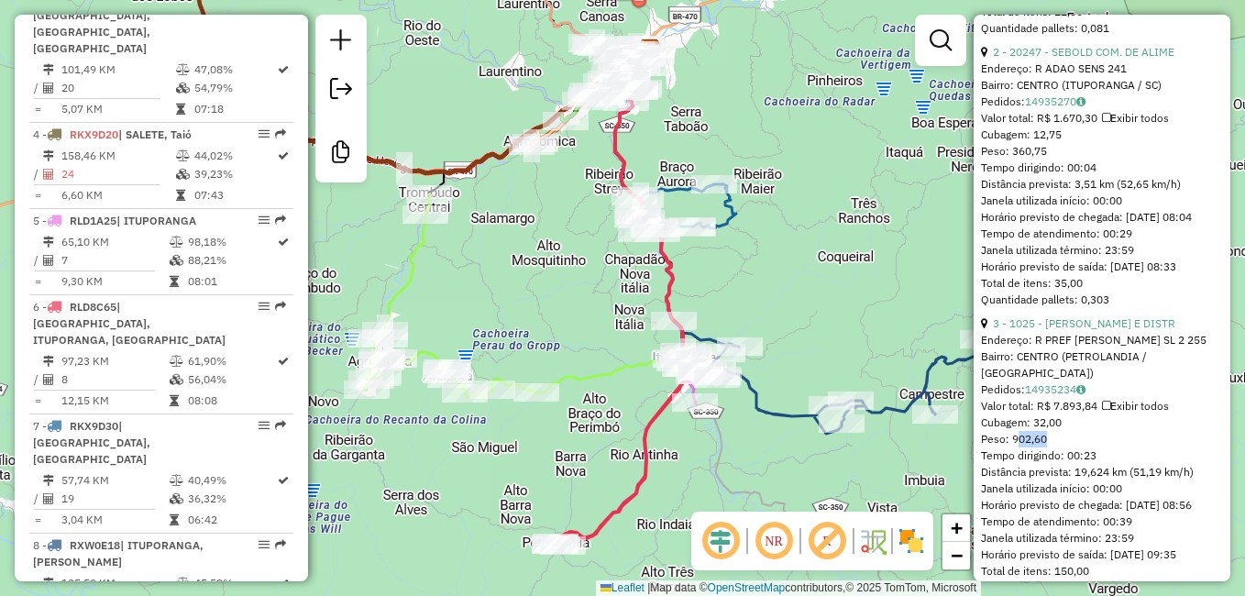
drag, startPoint x: 1048, startPoint y: 438, endPoint x: 1018, endPoint y: 445, distance: 30.9
click at [1018, 445] on div "Peso: 902,60" at bounding box center [1102, 439] width 242 height 17
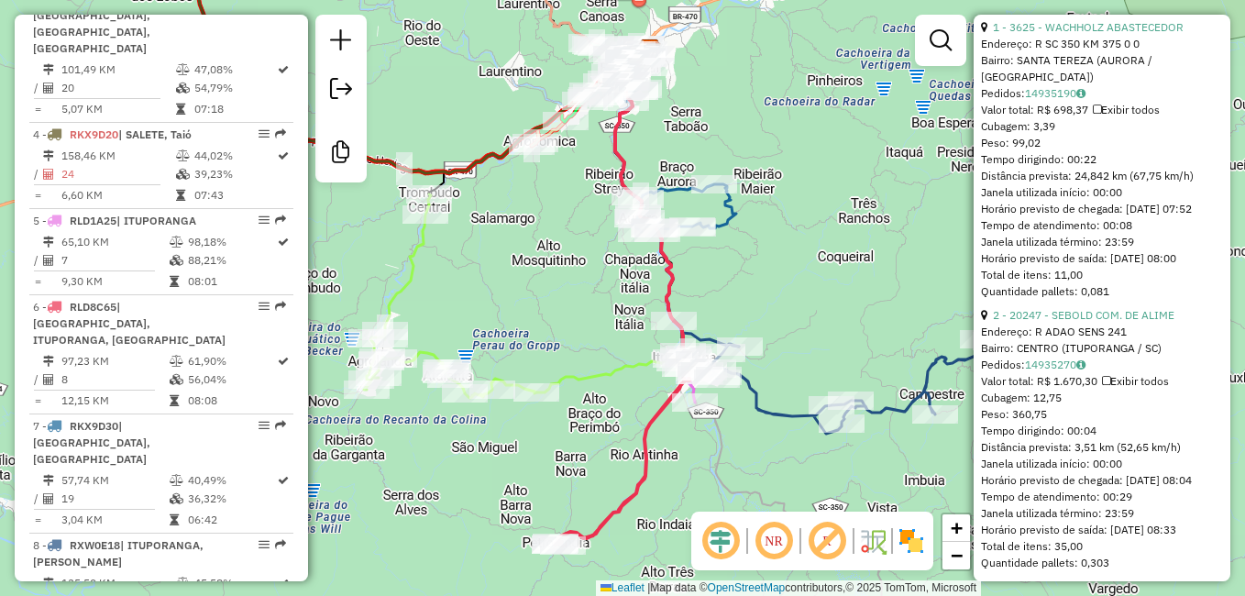
scroll to position [609, 0]
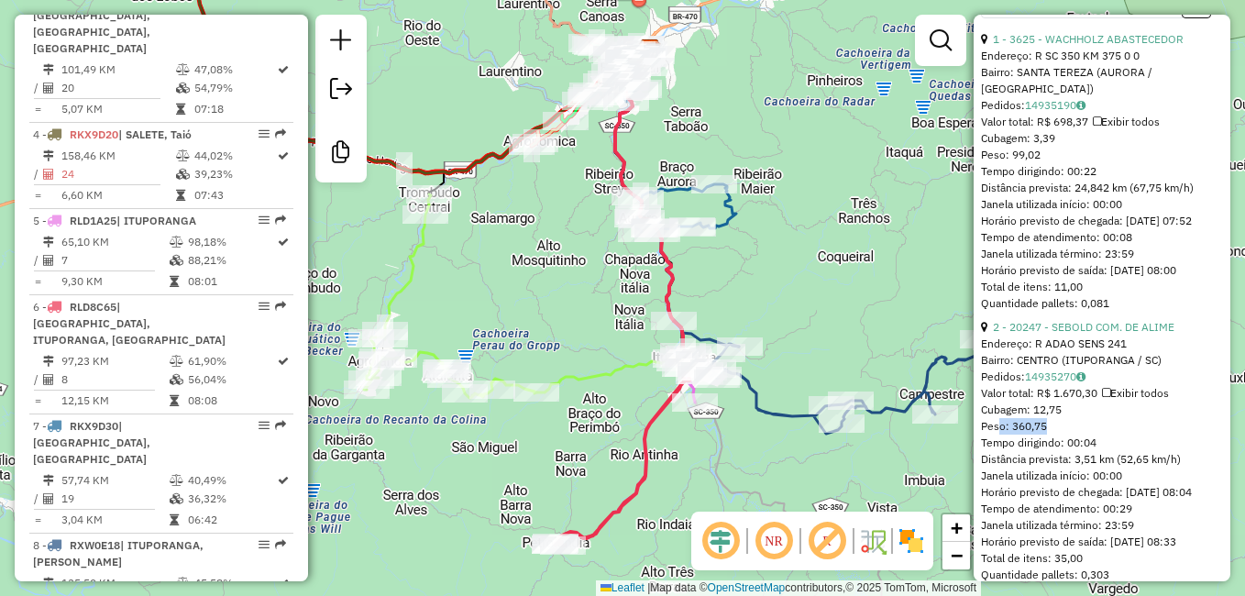
click at [1000, 418] on div "Peso: 360,75" at bounding box center [1102, 426] width 242 height 17
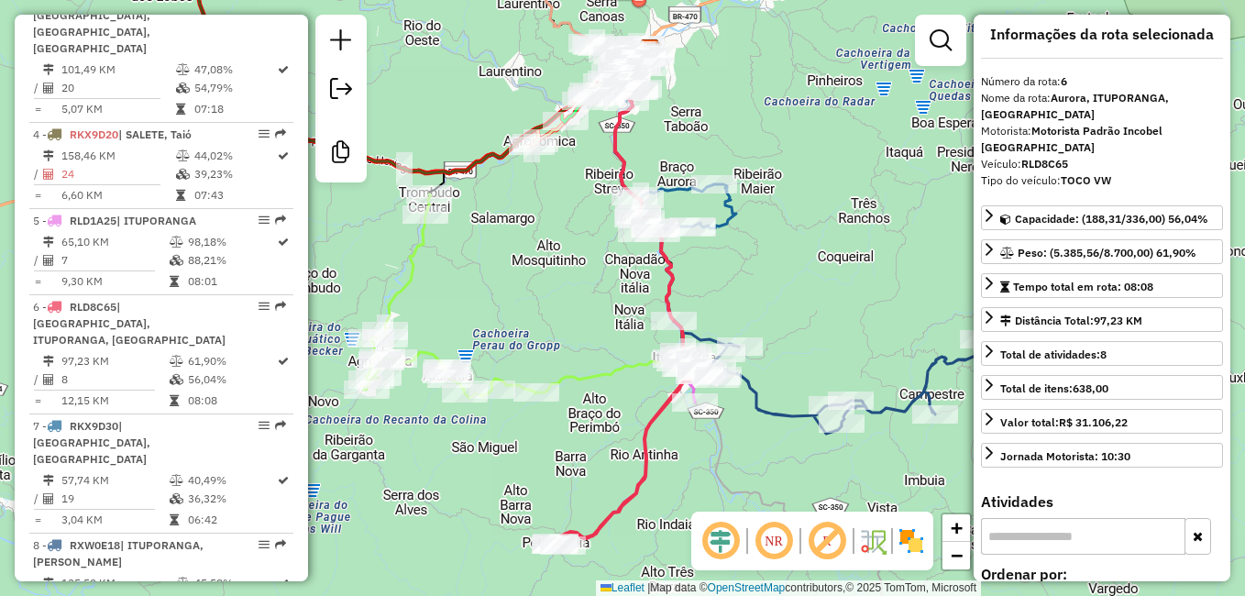
scroll to position [0, 0]
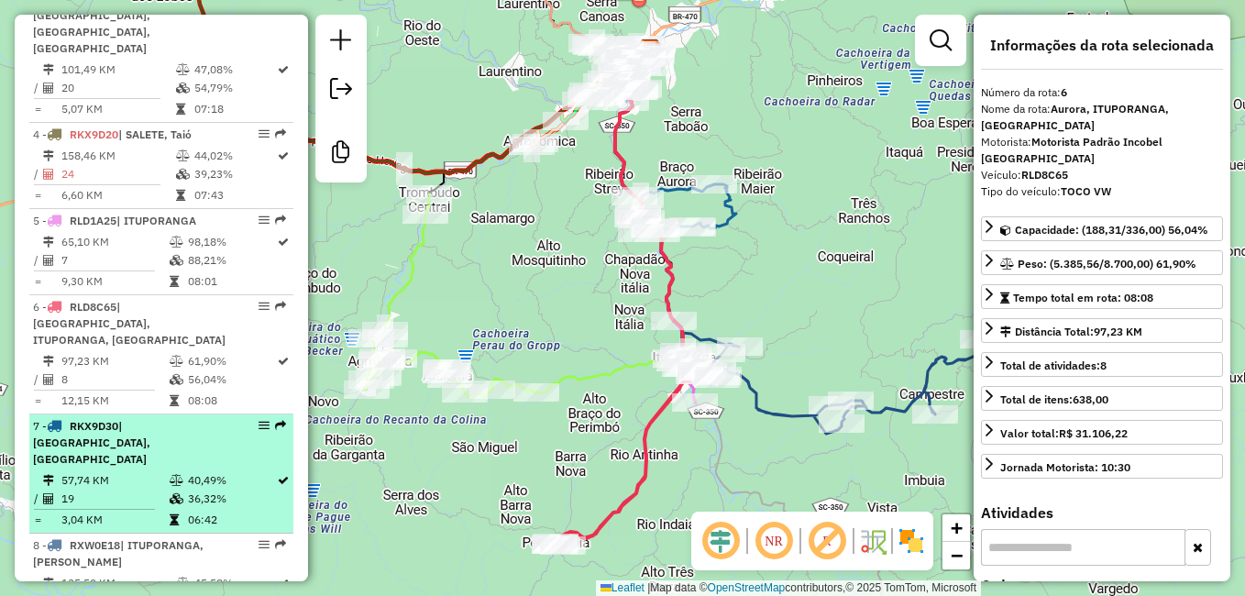
click at [122, 471] on td "57,74 KM" at bounding box center [115, 480] width 108 height 18
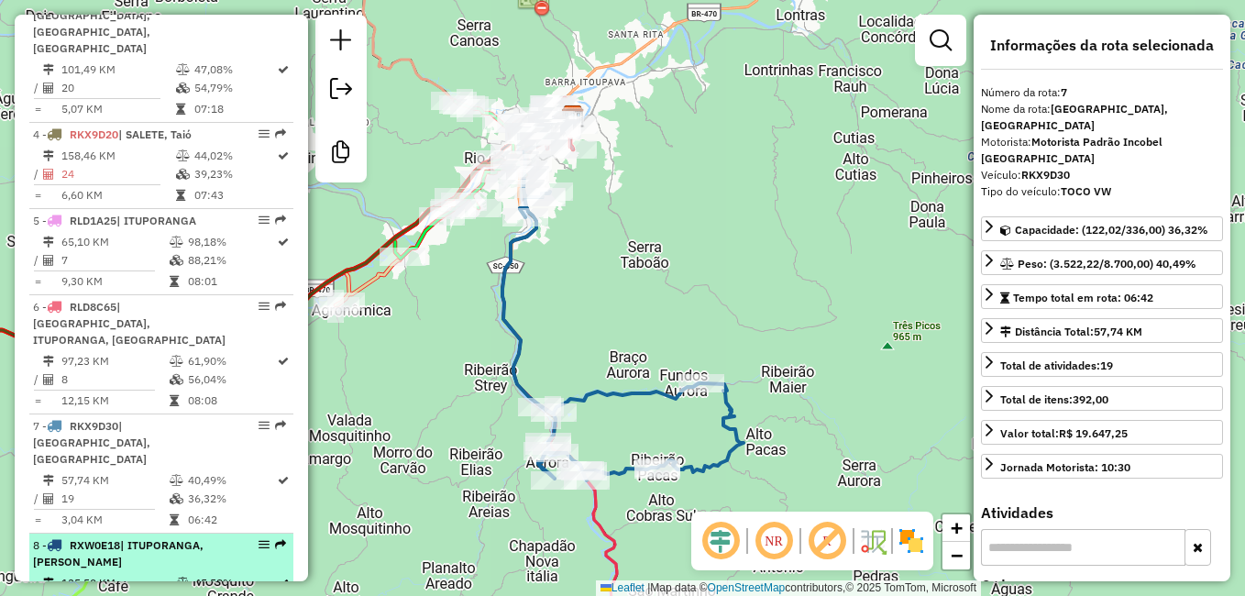
click at [148, 574] on td "135,50 KM" at bounding box center [118, 583] width 115 height 18
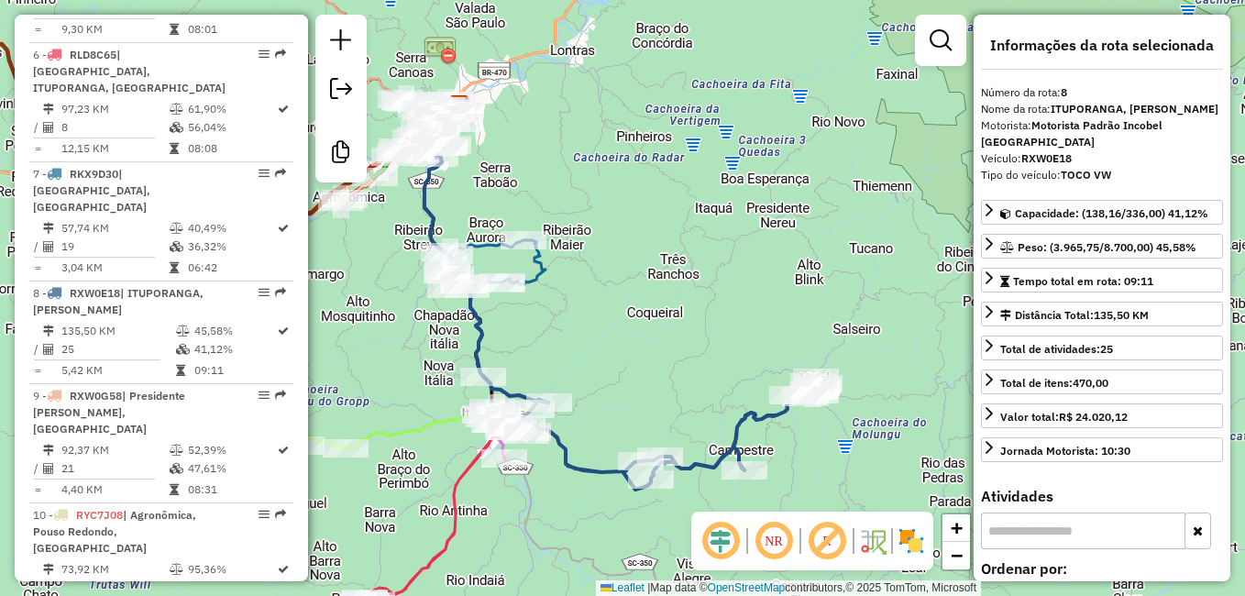
scroll to position [1192, 0]
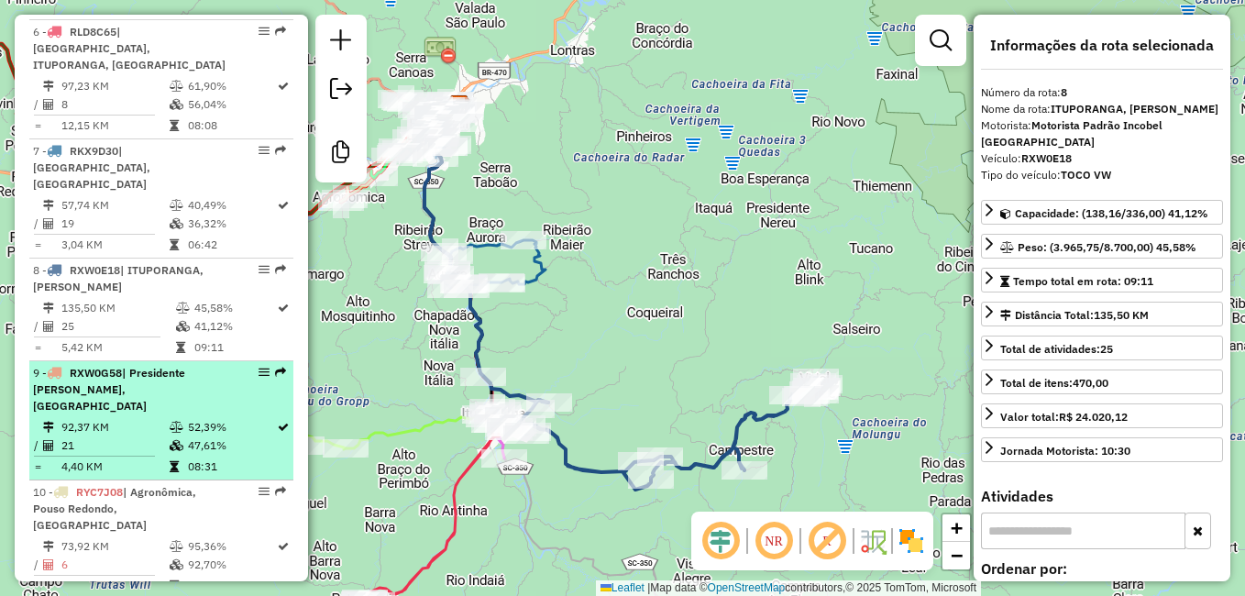
click at [151, 436] on td "21" at bounding box center [115, 445] width 108 height 18
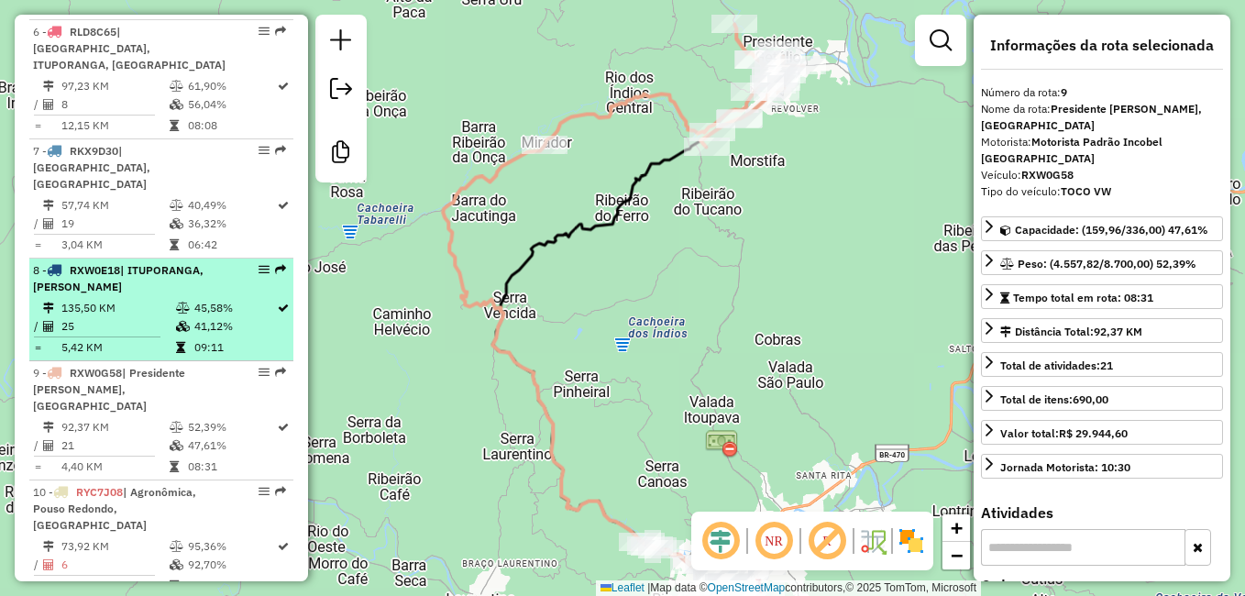
scroll to position [550, 0]
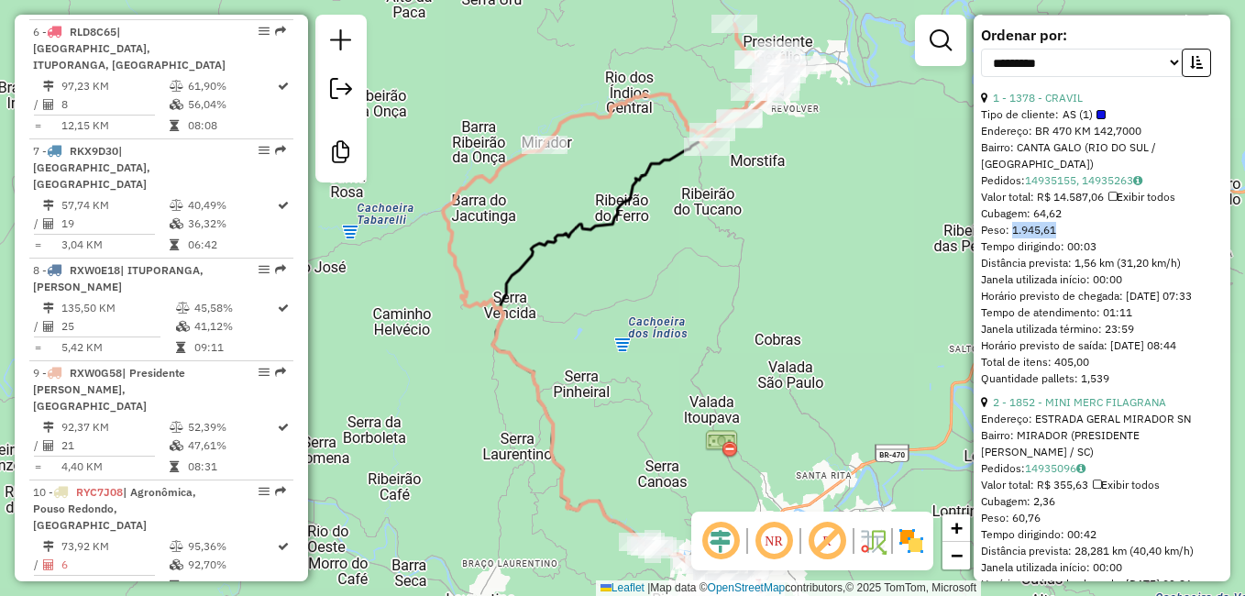
drag, startPoint x: 1054, startPoint y: 180, endPoint x: 1013, endPoint y: 182, distance: 40.4
click at [1013, 222] on div "Peso: 1.945,61" at bounding box center [1102, 230] width 242 height 17
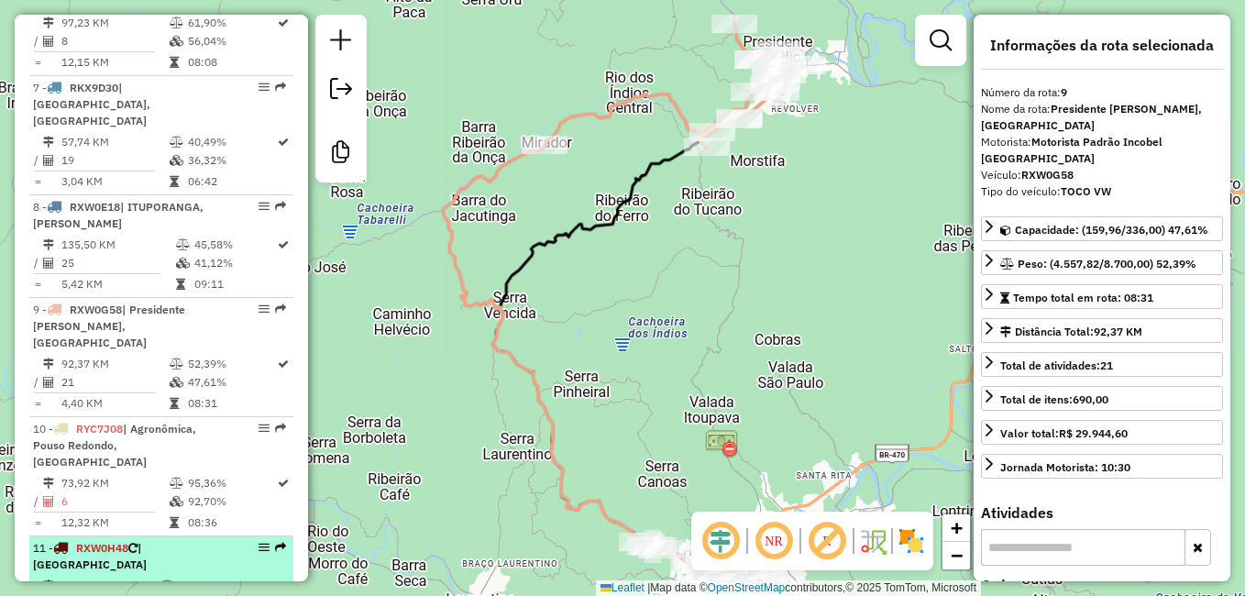
scroll to position [1298, 0]
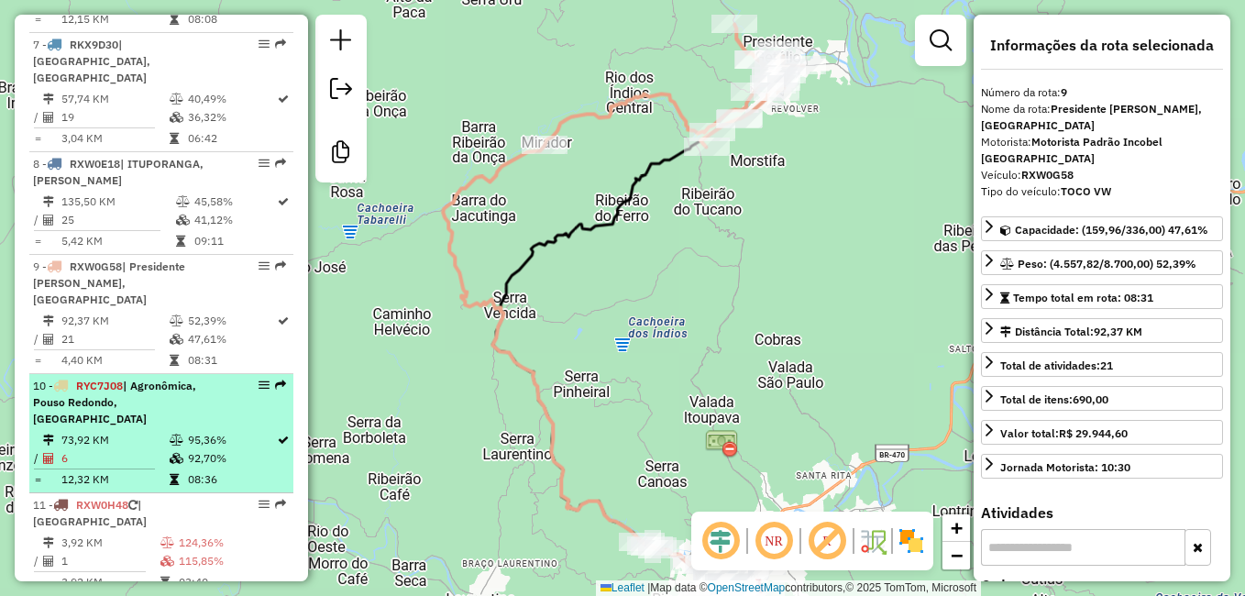
click at [145, 449] on td "6" at bounding box center [115, 458] width 108 height 18
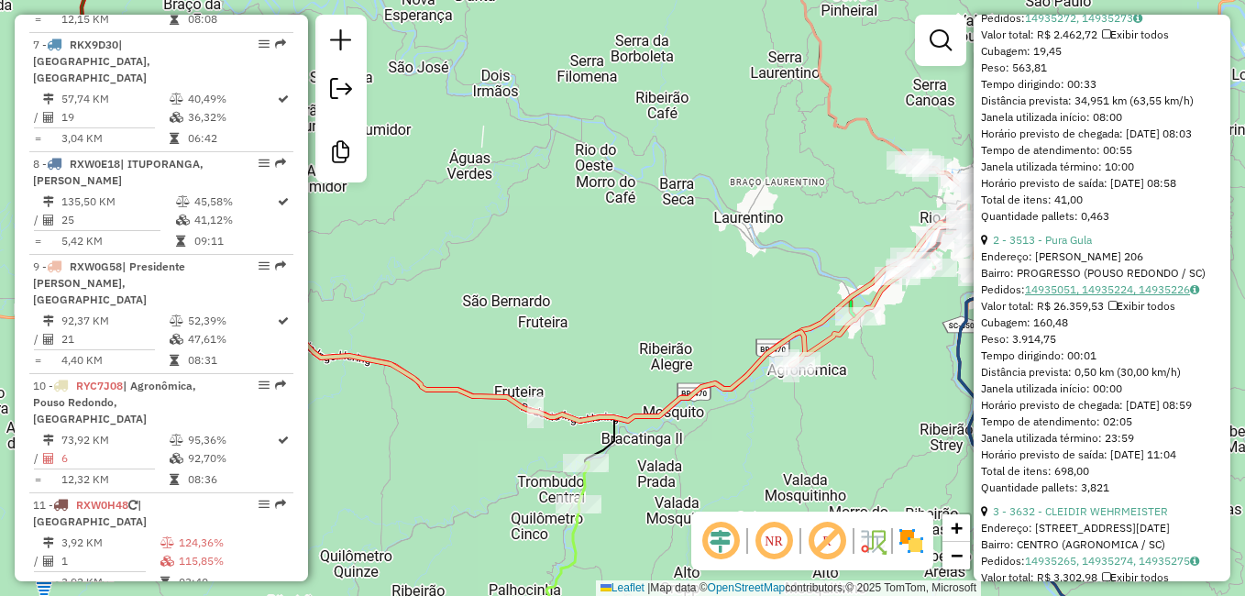
scroll to position [767, 0]
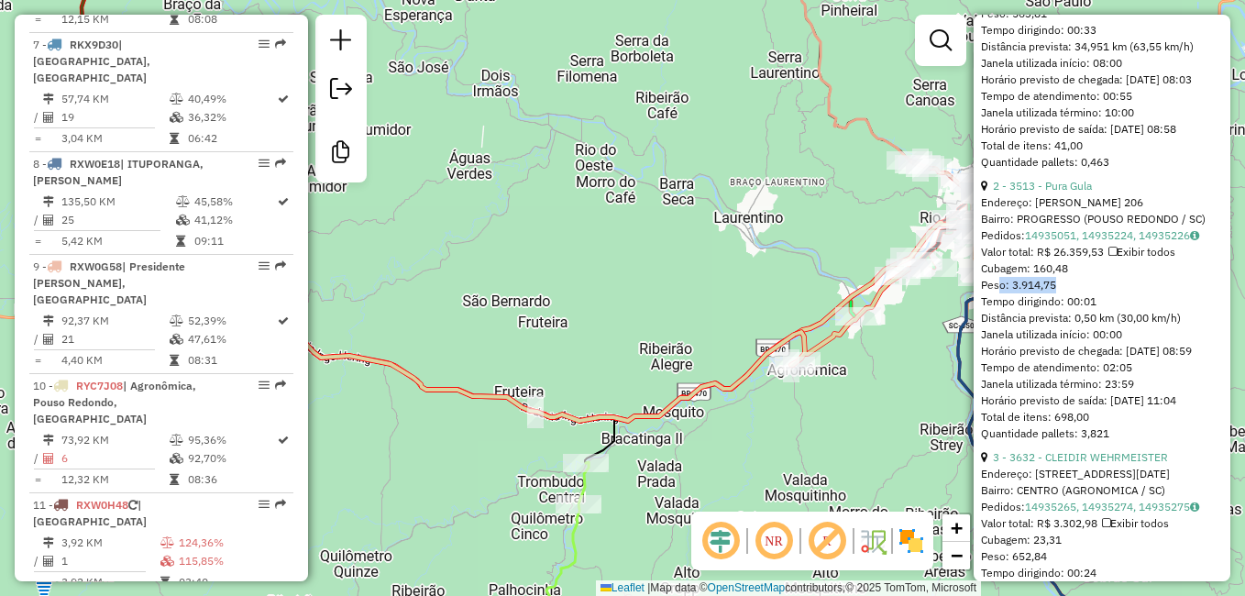
drag, startPoint x: 1056, startPoint y: 285, endPoint x: 995, endPoint y: 285, distance: 61.4
click at [995, 285] on div "Peso: 3.914,75" at bounding box center [1102, 285] width 242 height 17
click at [1082, 282] on div "Peso: 3.914,75" at bounding box center [1102, 285] width 242 height 17
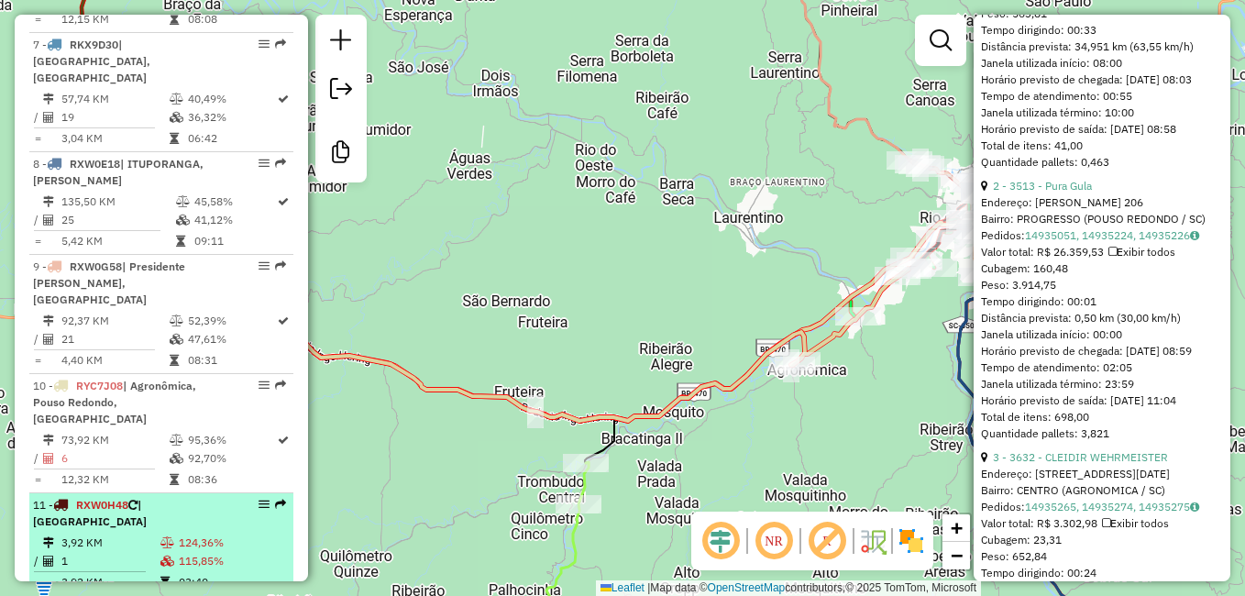
click at [136, 534] on td "3,92 KM" at bounding box center [110, 543] width 99 height 18
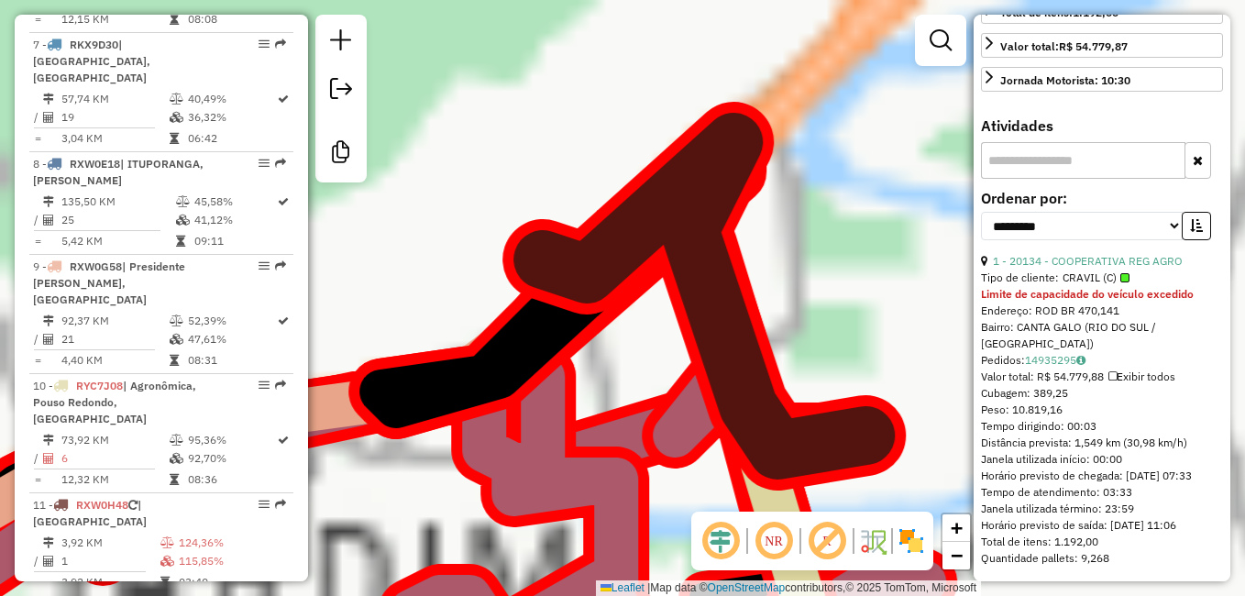
scroll to position [370, 0]
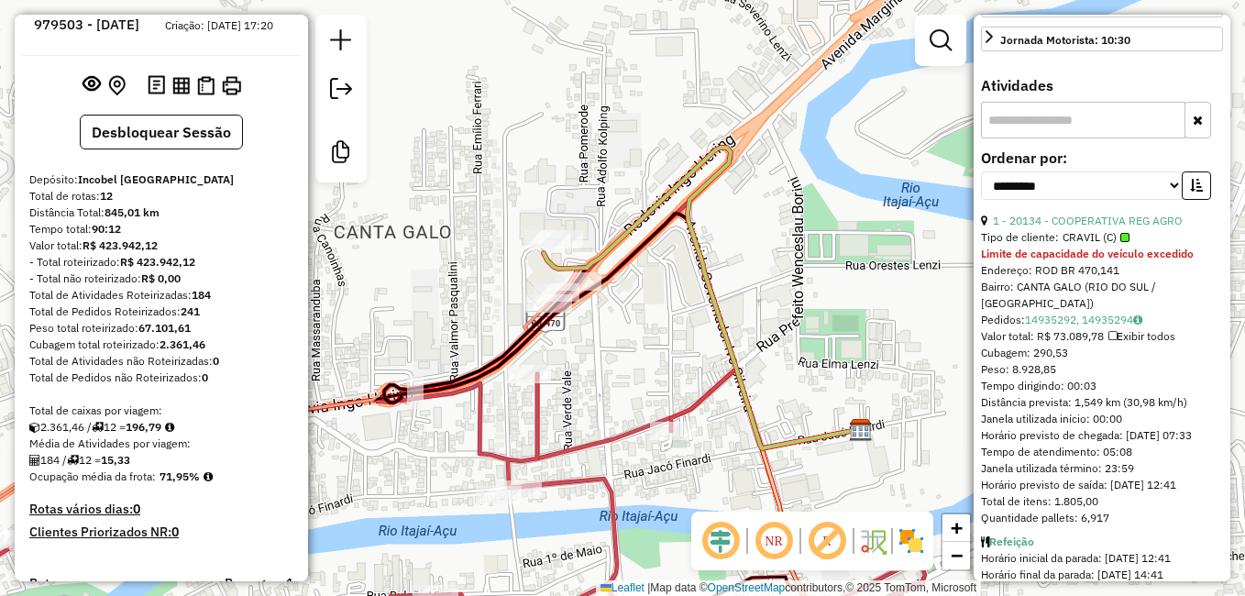
scroll to position [0, 0]
